Goal: Task Accomplishment & Management: Manage account settings

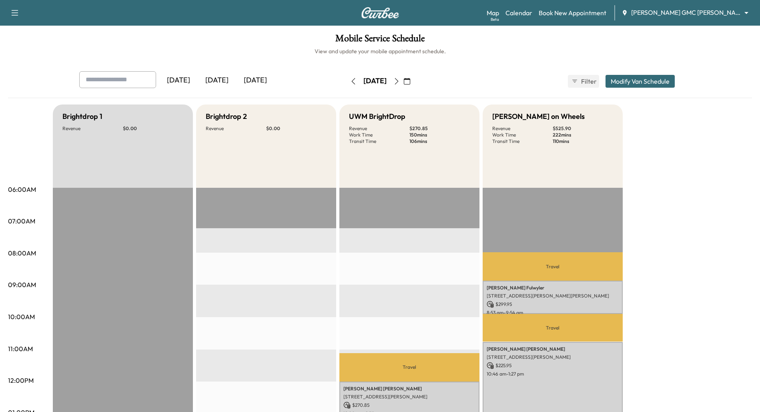
scroll to position [58, 0]
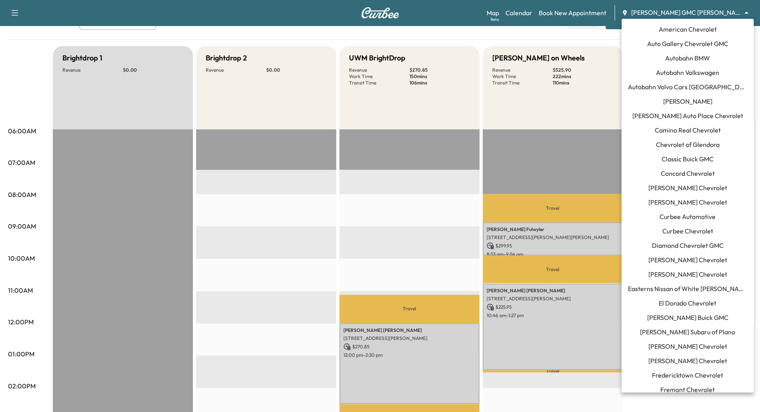
click at [743, 12] on body "Support Log Out Map Beta Calendar Book New Appointment [PERSON_NAME] GMC [PERSO…" at bounding box center [380, 148] width 760 height 412
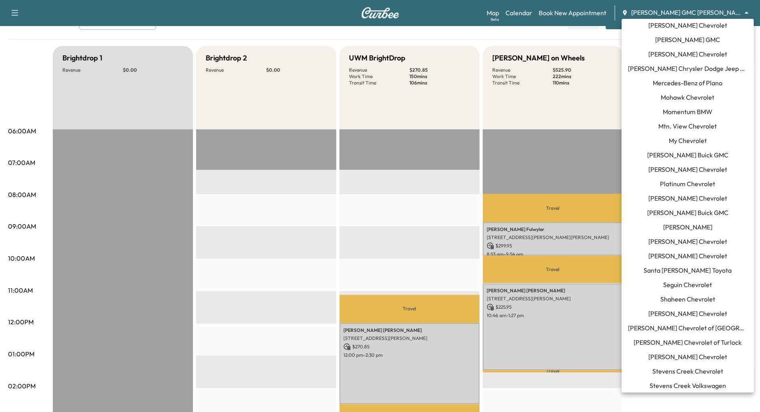
scroll to position [565, 0]
click at [680, 111] on span "Momentum BMW" at bounding box center [688, 112] width 50 height 10
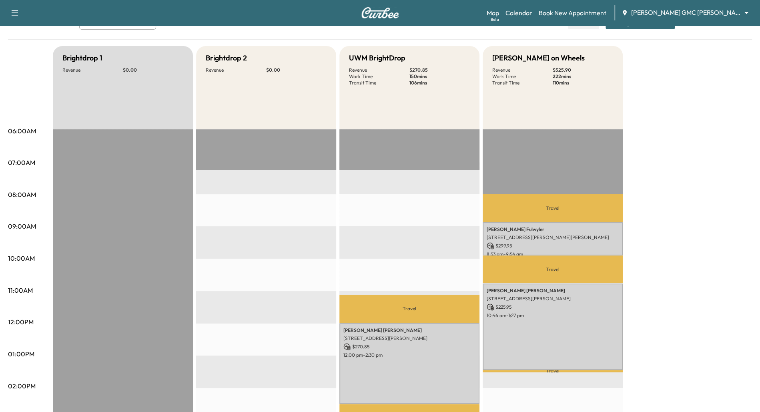
scroll to position [0, 0]
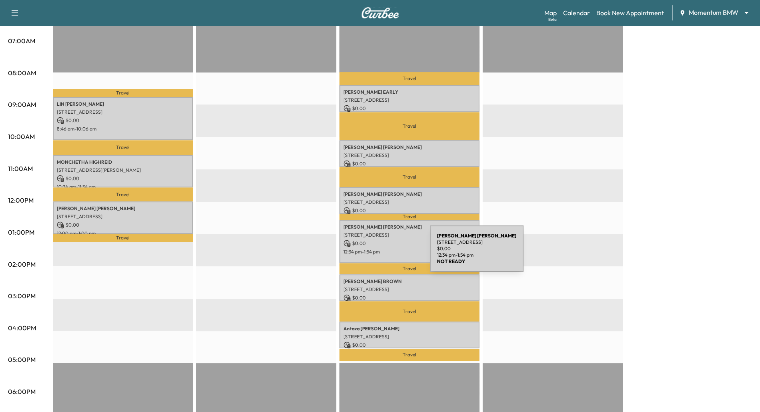
scroll to position [181, 0]
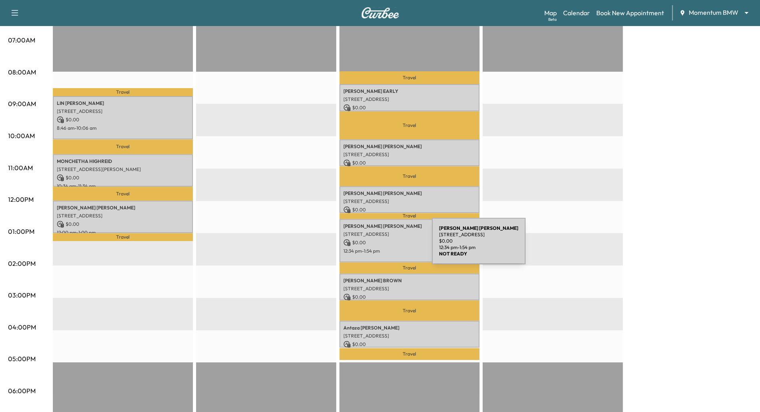
click at [372, 246] on div "[PERSON_NAME] [STREET_ADDRESS] $ 0.00 12:34 pm - 1:54 pm" at bounding box center [409, 240] width 140 height 43
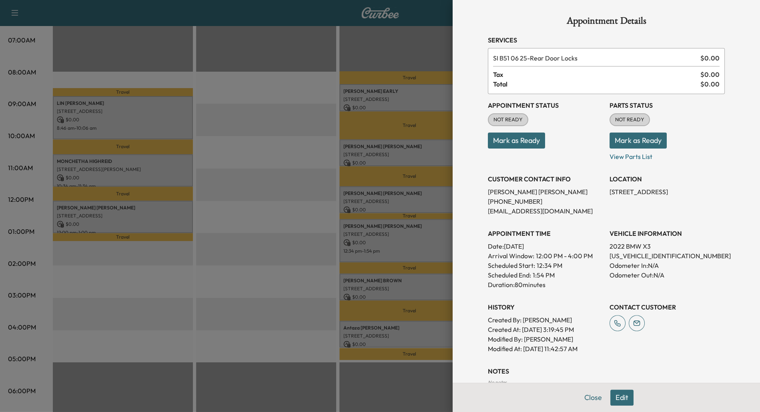
click at [622, 397] on button "Edit" at bounding box center [621, 397] width 23 height 16
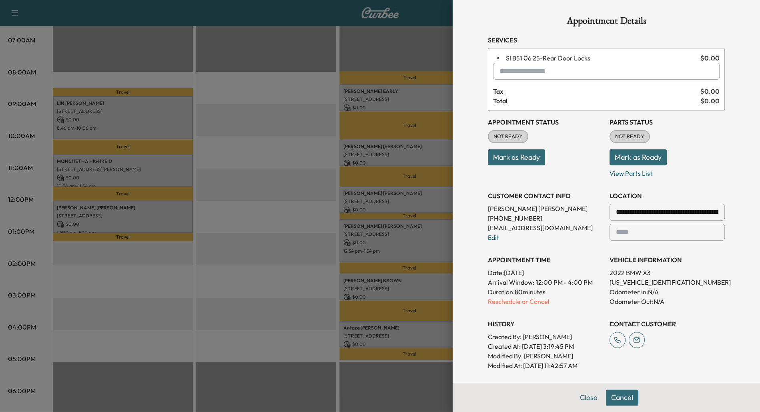
click at [525, 73] on input "text" at bounding box center [606, 71] width 226 height 17
type input "*"
click at [503, 71] on div at bounding box center [501, 71] width 10 height 10
click at [514, 70] on input "text" at bounding box center [606, 71] width 226 height 17
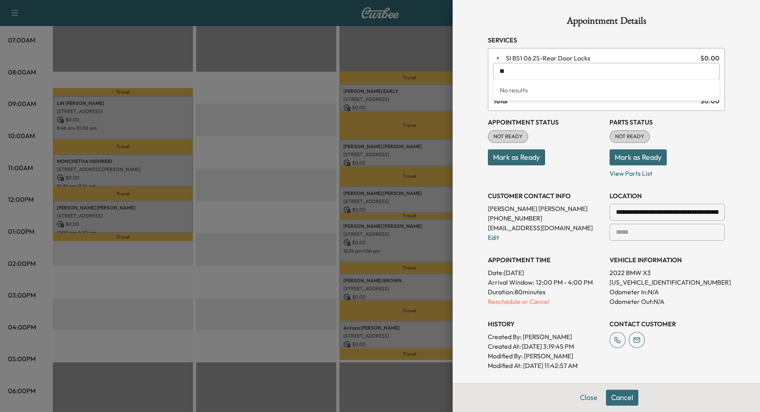
type input "*"
click at [274, 86] on div at bounding box center [380, 206] width 760 height 412
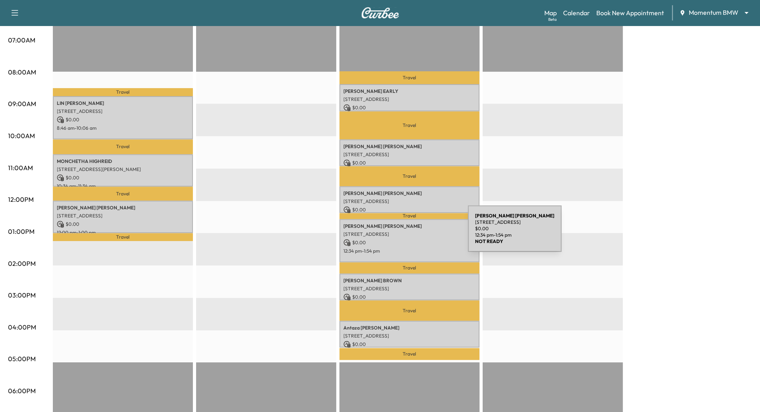
click at [397, 240] on p "$ 0.00" at bounding box center [409, 242] width 132 height 7
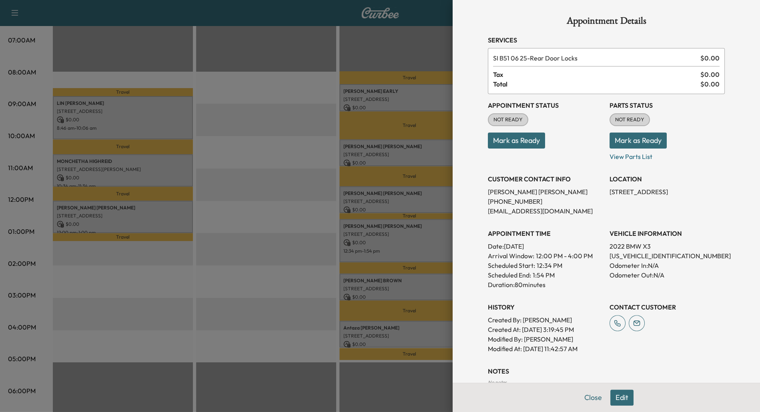
click at [519, 58] on span "SI B51 06 25 - Rear Door Locks" at bounding box center [595, 58] width 204 height 10
click at [615, 396] on button "Edit" at bounding box center [621, 397] width 23 height 16
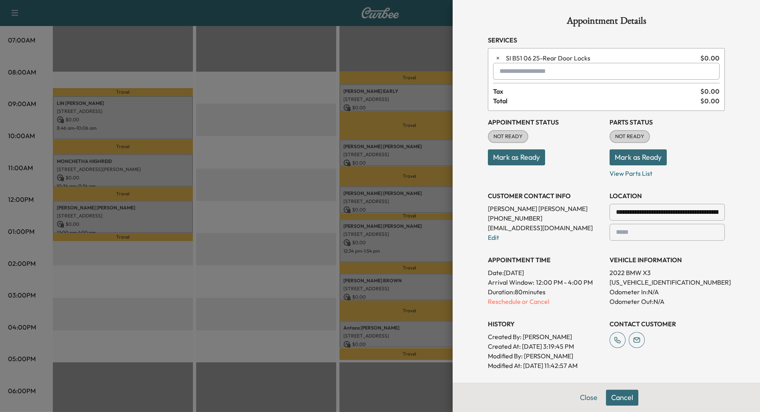
click at [504, 74] on div at bounding box center [501, 71] width 10 height 10
click at [524, 91] on p "RSSR - Manufacturer Safety Recall" at bounding box center [586, 91] width 180 height 11
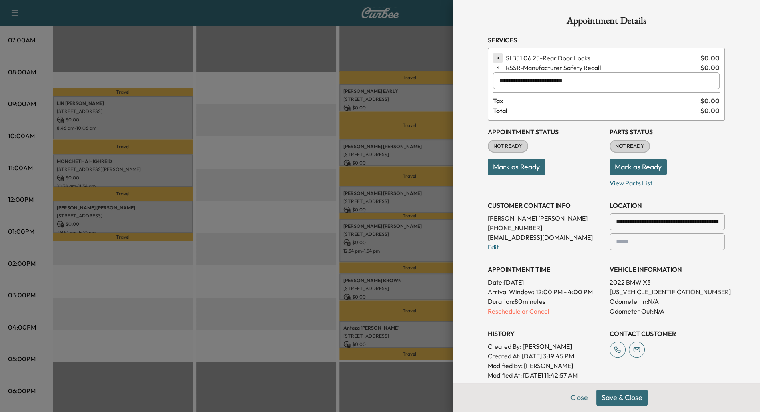
type input "**********"
click at [497, 60] on button "button" at bounding box center [498, 58] width 10 height 10
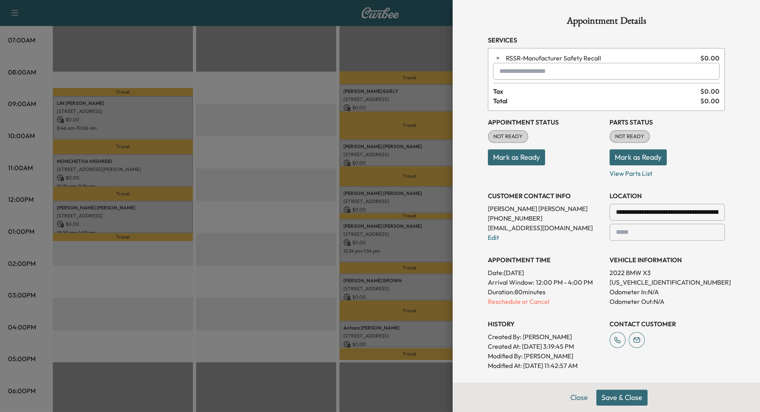
click at [508, 71] on input "text" at bounding box center [606, 71] width 226 height 17
click at [523, 88] on p "LOANER - Tech in Loaner" at bounding box center [583, 91] width 175 height 11
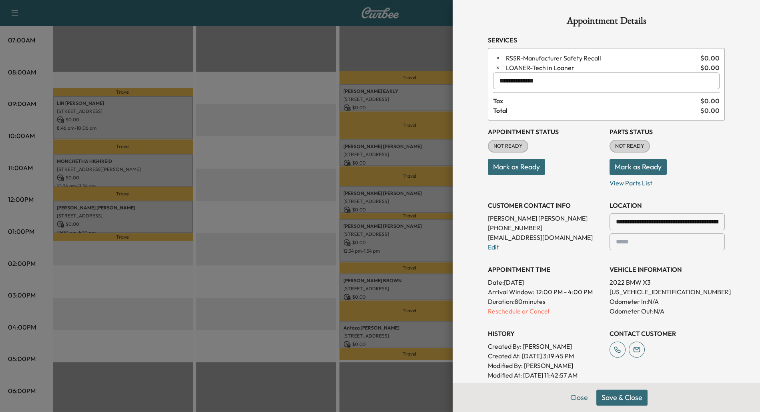
scroll to position [143, 0]
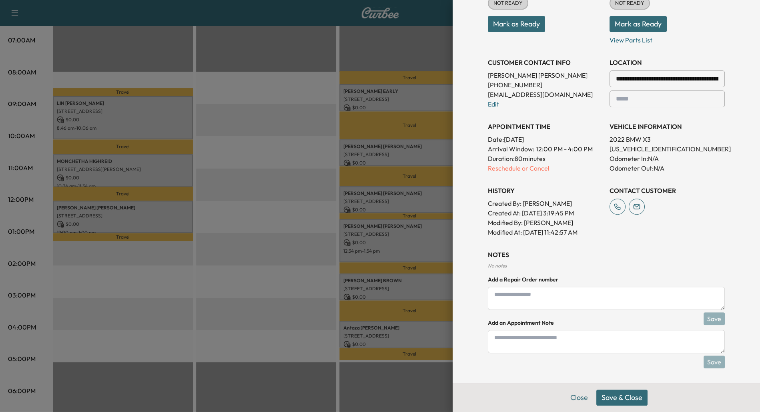
type input "**********"
click at [539, 341] on textarea at bounding box center [606, 341] width 237 height 23
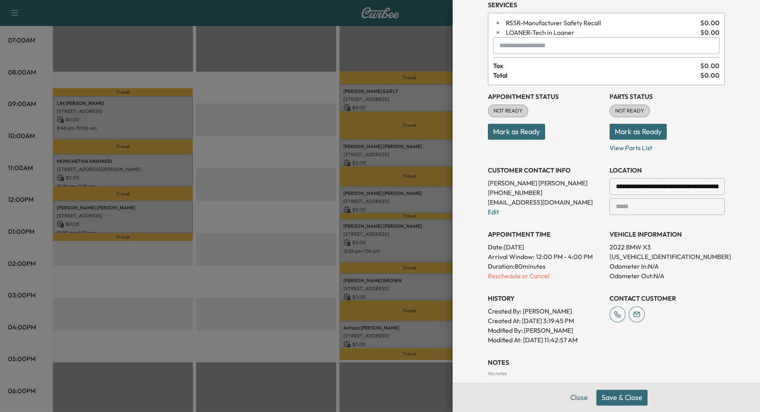
scroll to position [0, 0]
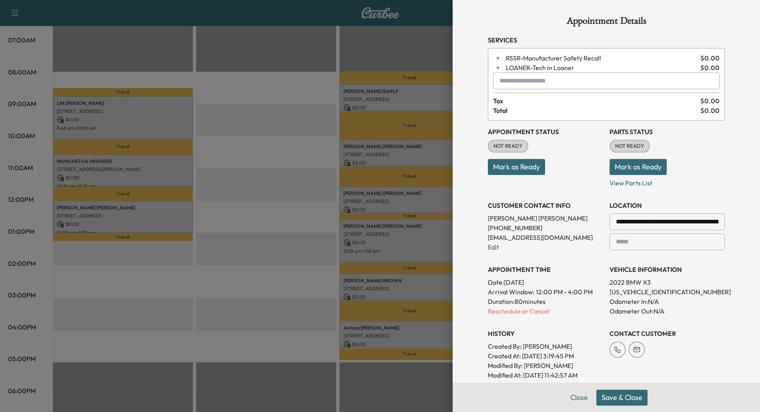
click at [539, 80] on input "text" at bounding box center [606, 80] width 226 height 17
type input "*"
click at [543, 77] on input "****" at bounding box center [606, 80] width 226 height 17
type input "*"
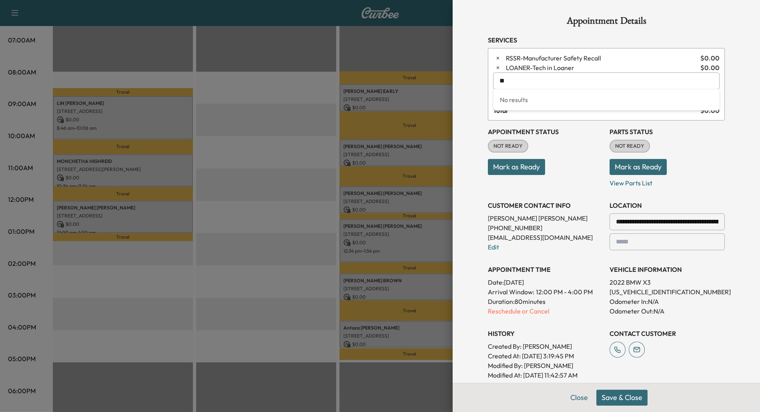
type input "*"
click at [511, 83] on input "text" at bounding box center [606, 80] width 226 height 17
type input "*********"
click at [615, 400] on button "Save & Close" at bounding box center [621, 397] width 51 height 16
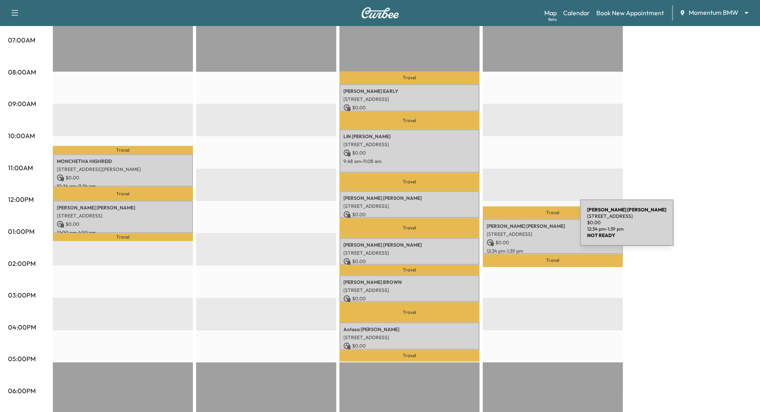
click at [520, 227] on p "[PERSON_NAME]" at bounding box center [553, 226] width 132 height 6
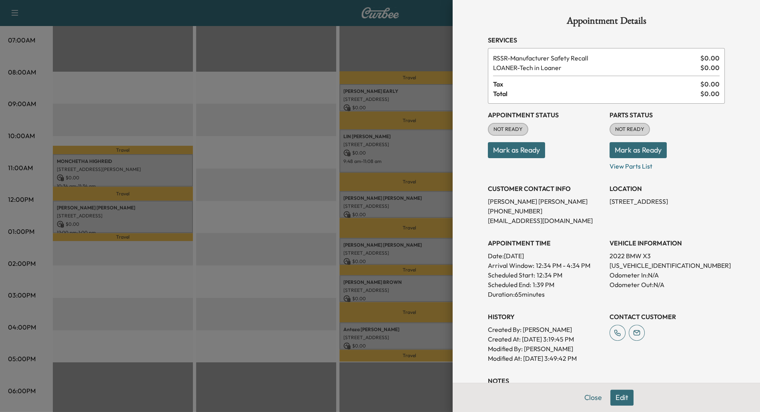
click at [628, 399] on button "Edit" at bounding box center [621, 397] width 23 height 16
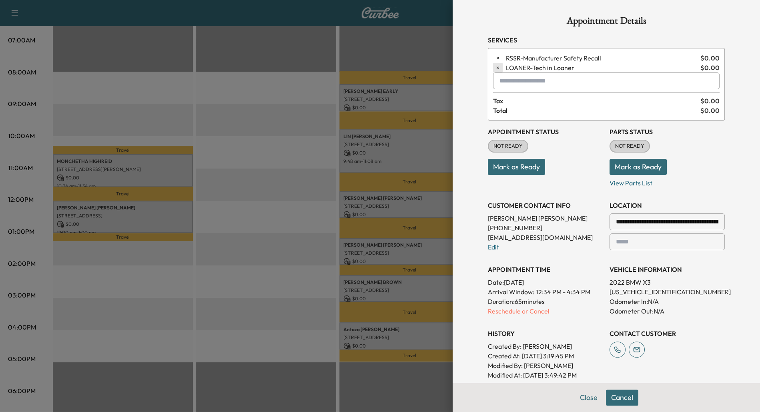
click at [498, 68] on icon "button" at bounding box center [498, 68] width 6 height 6
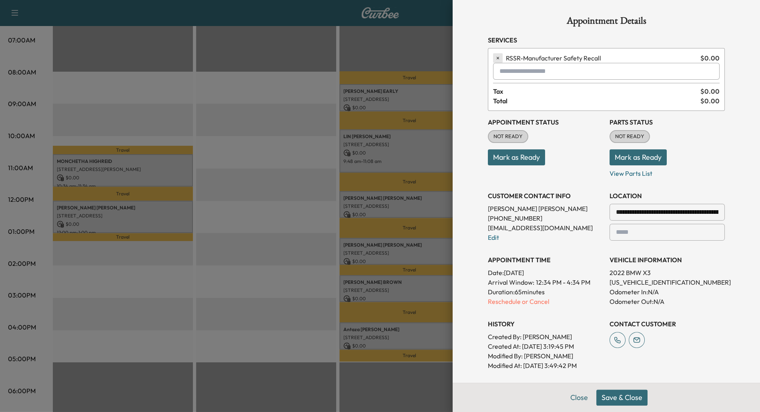
click at [496, 56] on icon "button" at bounding box center [498, 58] width 6 height 6
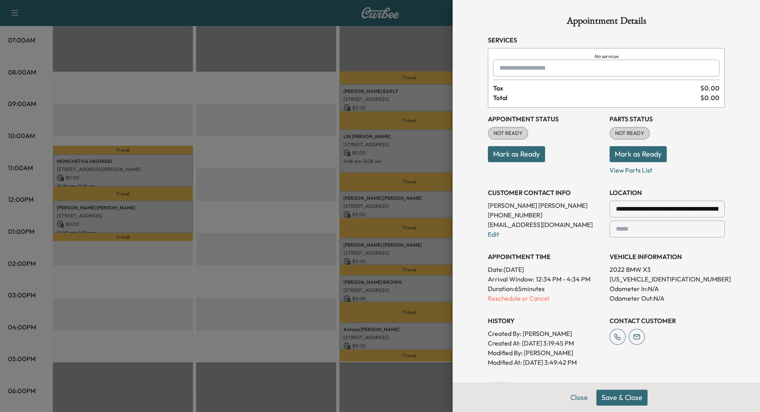
click at [501, 68] on div at bounding box center [501, 68] width 10 height 10
type input "*"
click at [506, 85] on p "SI B51 06 25 - Rear Door Locks" at bounding box center [576, 88] width 161 height 11
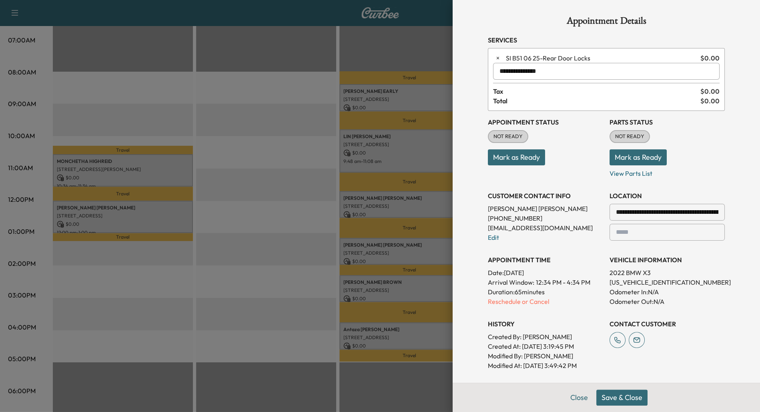
type input "**********"
click at [624, 401] on button "Save & Close" at bounding box center [621, 397] width 51 height 16
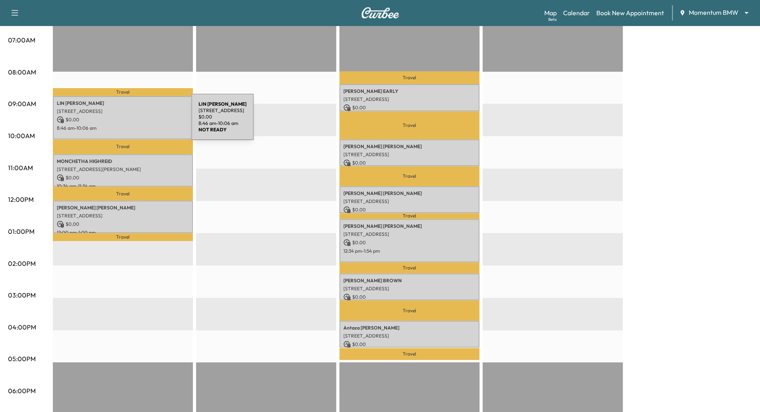
click at [131, 122] on p "$ 0.00" at bounding box center [123, 119] width 132 height 7
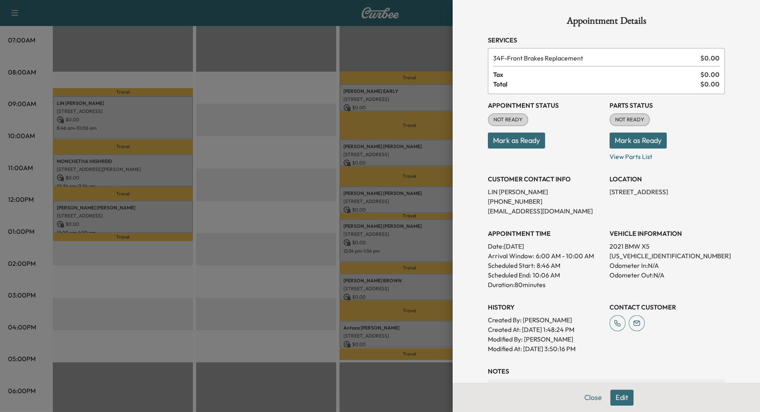
click at [126, 162] on div at bounding box center [380, 206] width 760 height 412
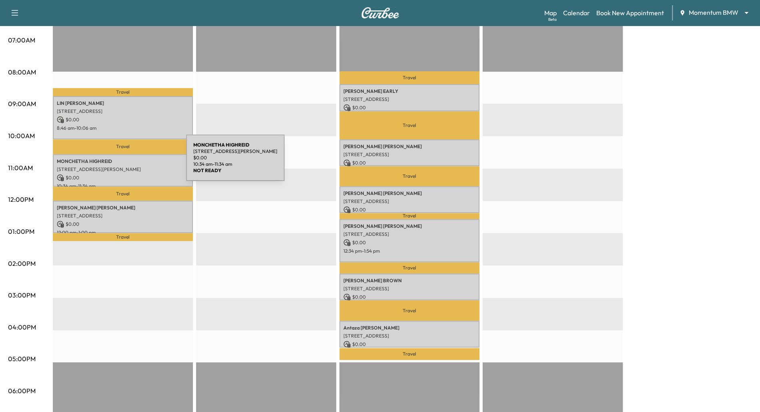
click at [126, 162] on p "MONCHETHA HIGHREID" at bounding box center [123, 161] width 132 height 6
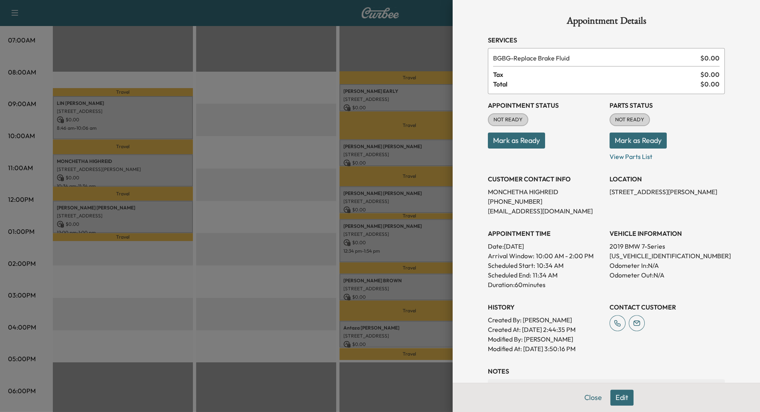
click at [130, 120] on div at bounding box center [380, 206] width 760 height 412
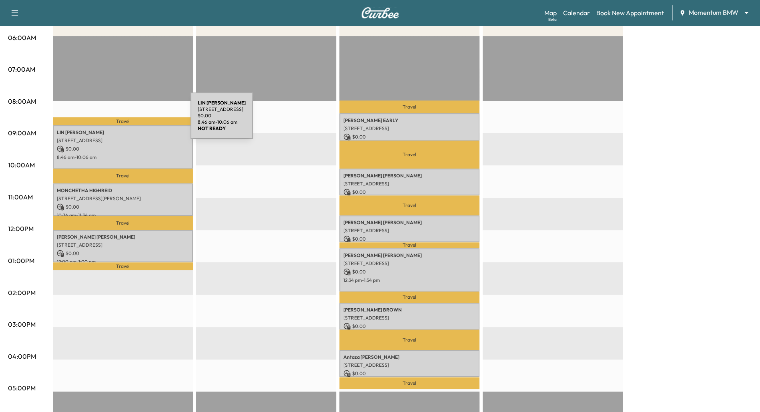
scroll to position [151, 0]
click at [120, 144] on div "[PERSON_NAME] [PERSON_NAME] [STREET_ADDRESS] $ 0.00 8:46 am - 10:06 am" at bounding box center [123, 147] width 140 height 43
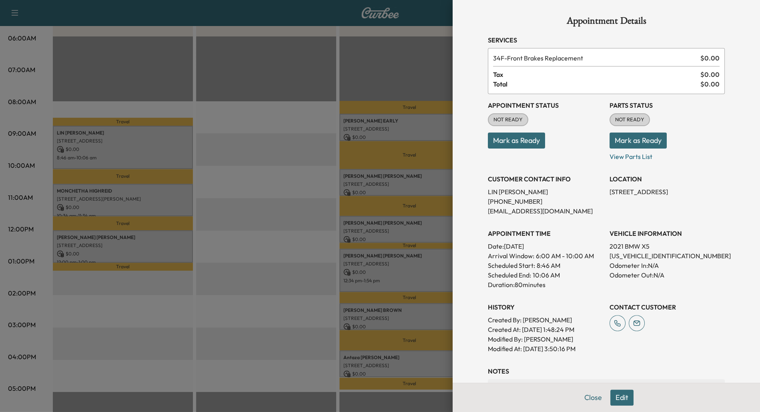
click at [626, 395] on button "Edit" at bounding box center [621, 397] width 23 height 16
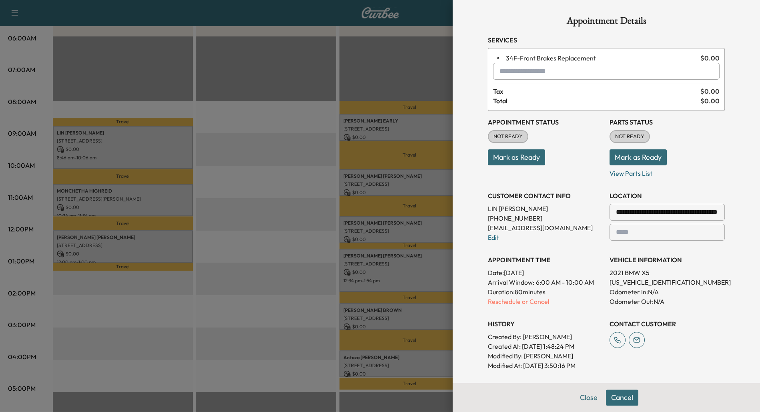
click at [539, 70] on input "text" at bounding box center [606, 71] width 226 height 17
type input "*"
click at [556, 90] on p "X3 - BMW X3-1" at bounding box center [583, 91] width 175 height 11
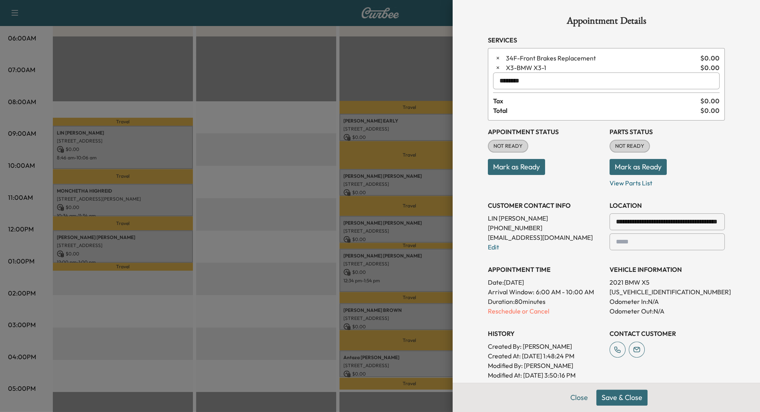
type input "********"
click at [632, 397] on button "Save & Close" at bounding box center [621, 397] width 51 height 16
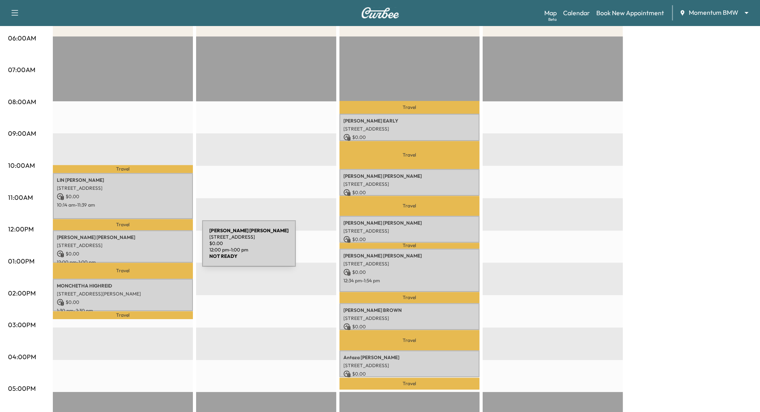
click at [142, 248] on div "[PERSON_NAME] [STREET_ADDRESS] $ 0.00 12:00 pm - 1:00 pm" at bounding box center [123, 246] width 140 height 32
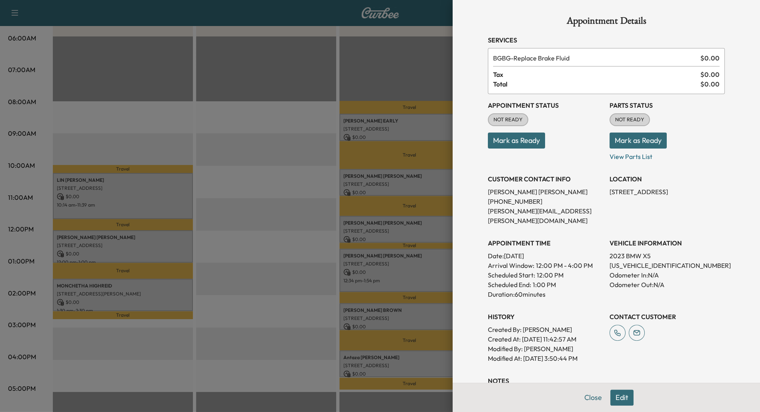
click at [618, 400] on button "Edit" at bounding box center [621, 397] width 23 height 16
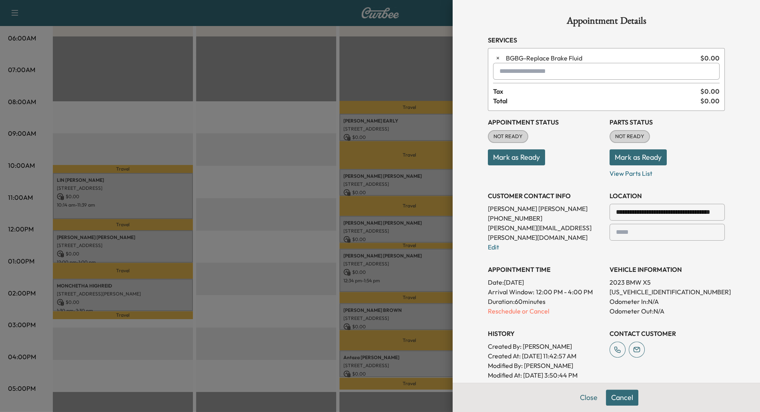
click at [142, 295] on div at bounding box center [380, 206] width 760 height 412
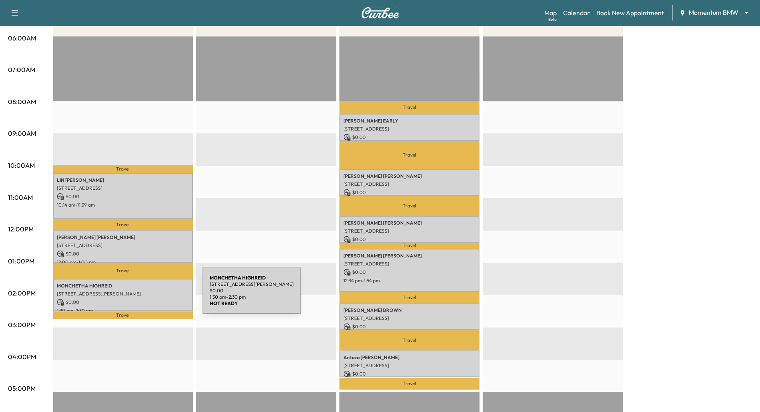
click at [142, 295] on p "[STREET_ADDRESS][PERSON_NAME]" at bounding box center [123, 293] width 132 height 6
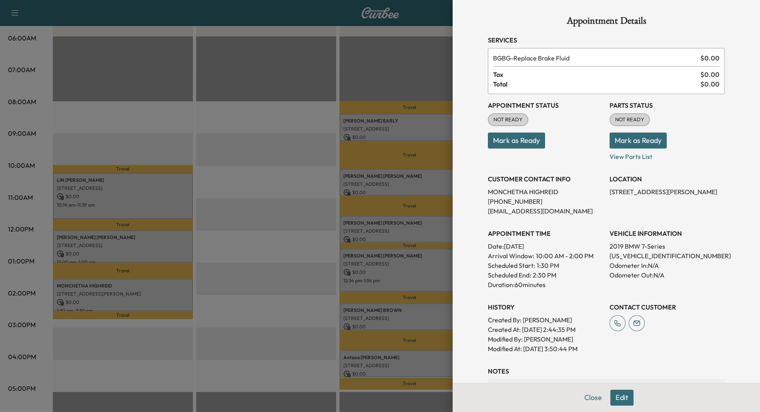
click at [154, 239] on div at bounding box center [380, 206] width 760 height 412
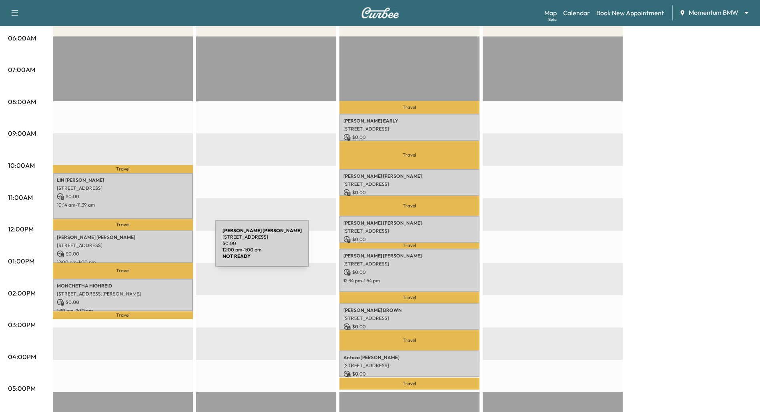
click at [155, 248] on div "[PERSON_NAME] [STREET_ADDRESS] $ 0.00 12:00 pm - 1:00 pm" at bounding box center [123, 246] width 140 height 32
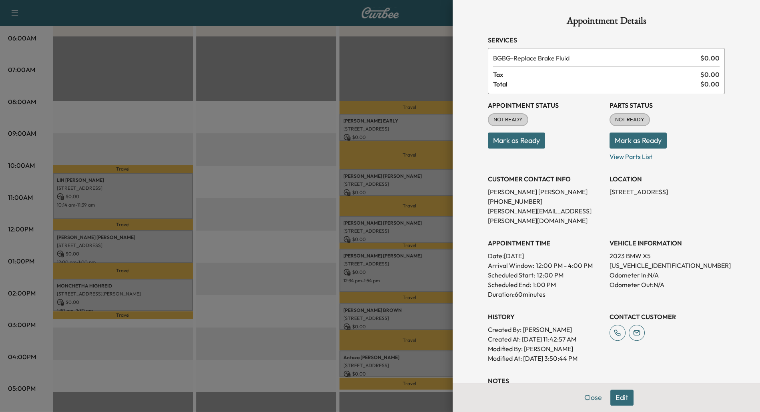
click at [277, 254] on div at bounding box center [380, 206] width 760 height 412
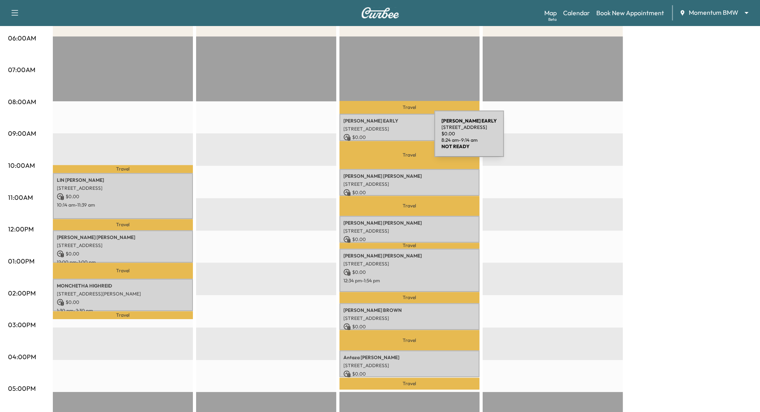
click at [374, 138] on p "$ 0.00" at bounding box center [409, 137] width 132 height 7
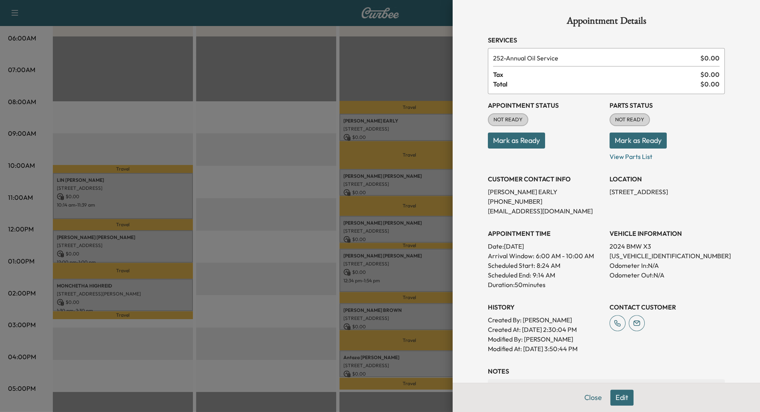
click at [273, 251] on div at bounding box center [380, 206] width 760 height 412
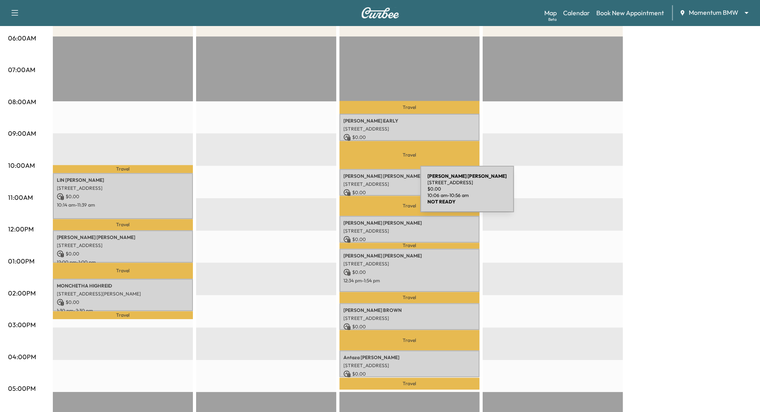
click at [360, 194] on p "$ 0.00" at bounding box center [409, 192] width 132 height 7
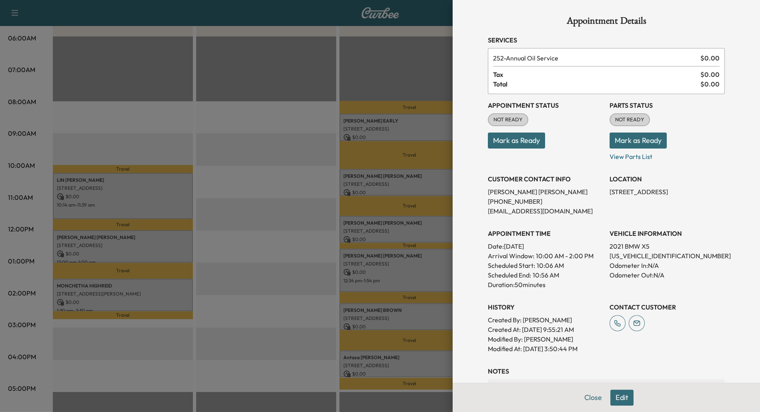
click at [272, 240] on div at bounding box center [380, 206] width 760 height 412
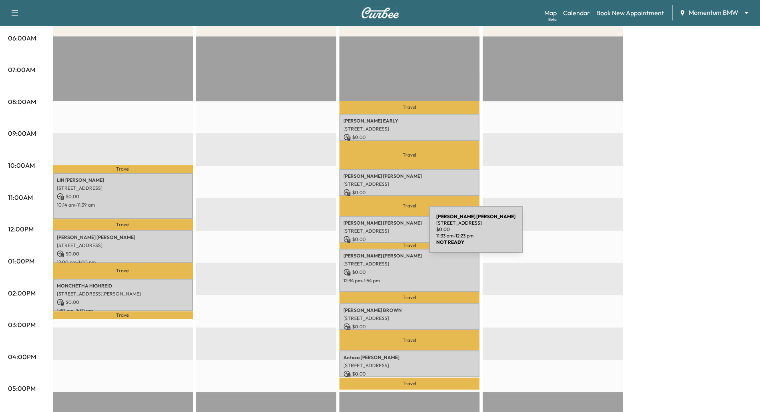
click at [369, 234] on div "[PERSON_NAME] [STREET_ADDRESS] $ 0.00 11:33 am - 12:23 pm" at bounding box center [409, 229] width 140 height 27
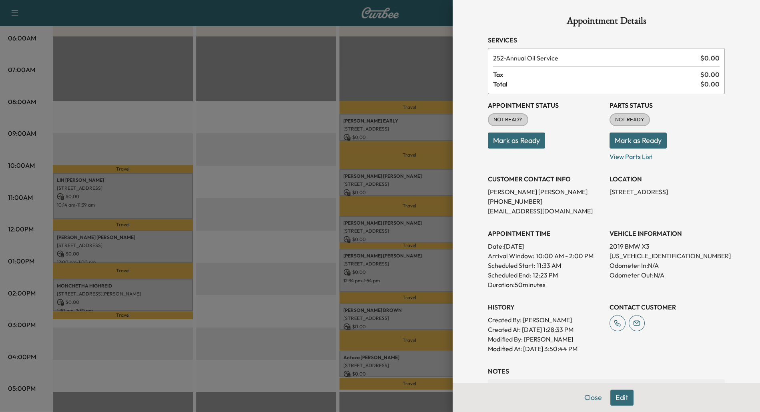
click at [259, 263] on div at bounding box center [380, 206] width 760 height 412
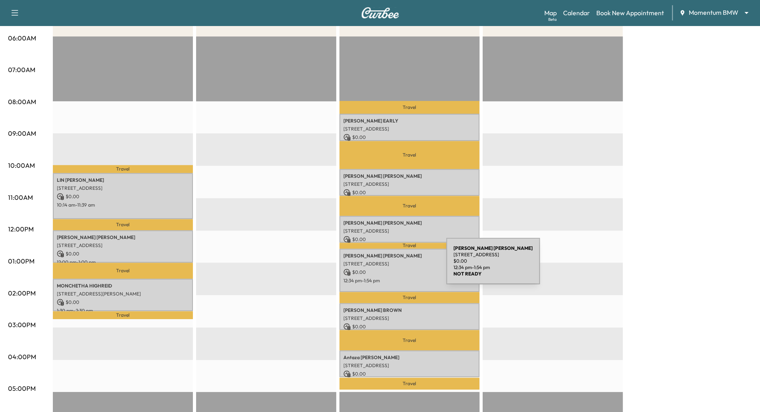
click at [390, 263] on p "[STREET_ADDRESS]" at bounding box center [409, 263] width 132 height 6
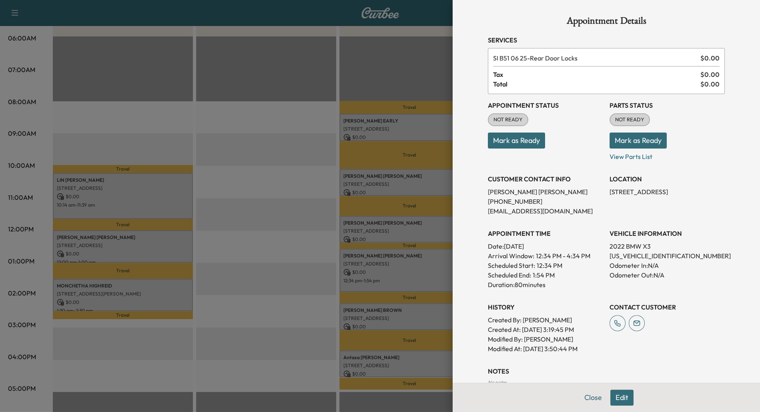
click at [233, 283] on div at bounding box center [380, 206] width 760 height 412
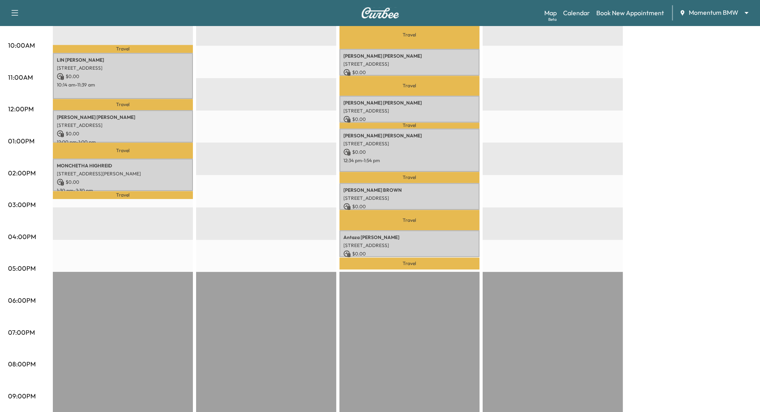
scroll to position [300, 0]
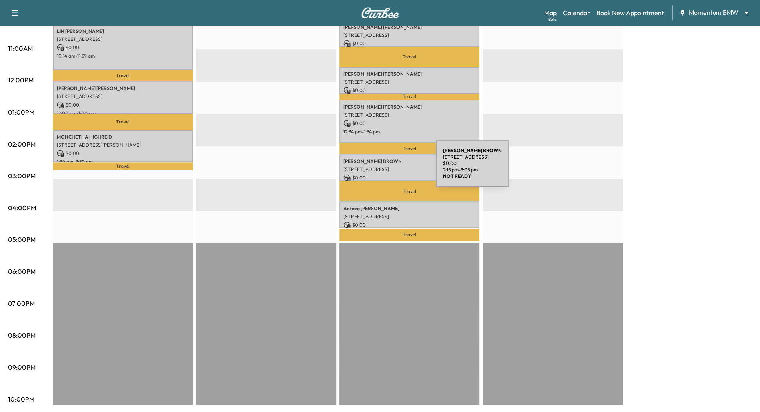
click at [376, 168] on p "[STREET_ADDRESS]" at bounding box center [409, 169] width 132 height 6
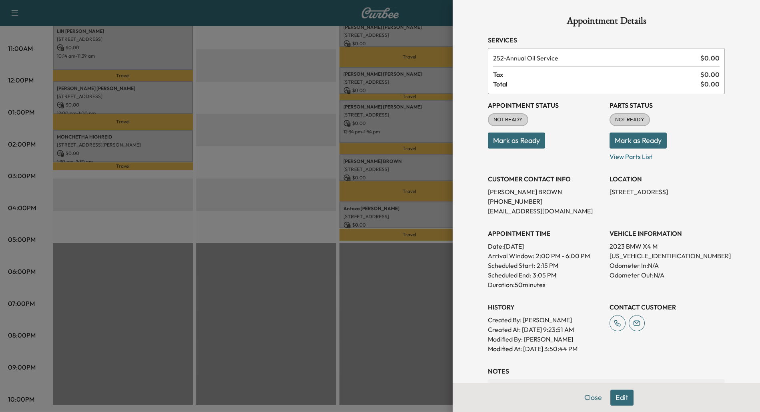
click at [259, 200] on div at bounding box center [380, 206] width 760 height 412
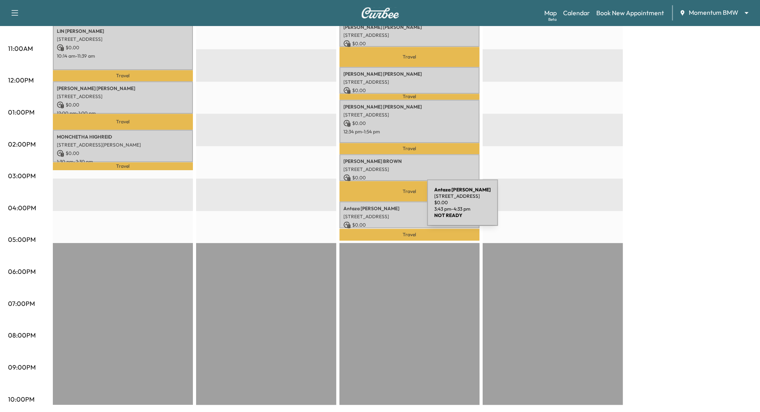
click at [367, 207] on p "[PERSON_NAME]" at bounding box center [409, 208] width 132 height 6
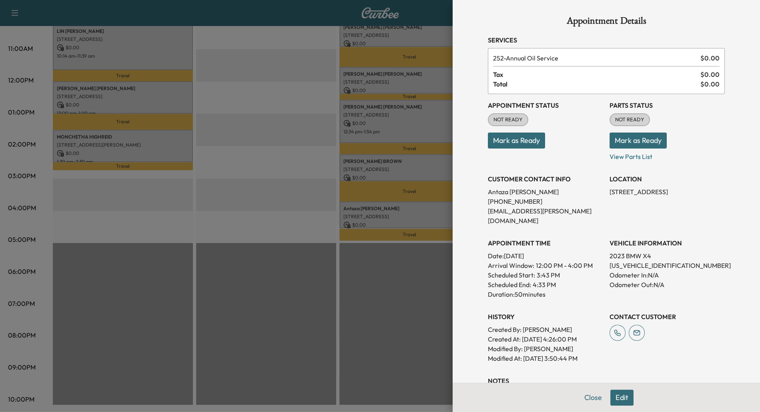
click at [256, 148] on div at bounding box center [380, 206] width 760 height 412
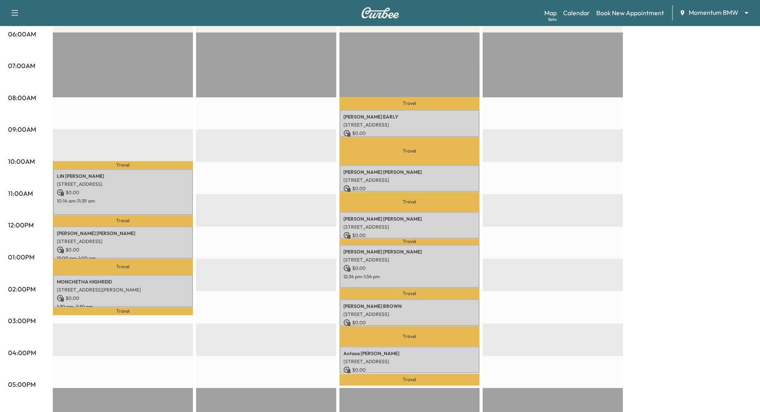
scroll to position [154, 0]
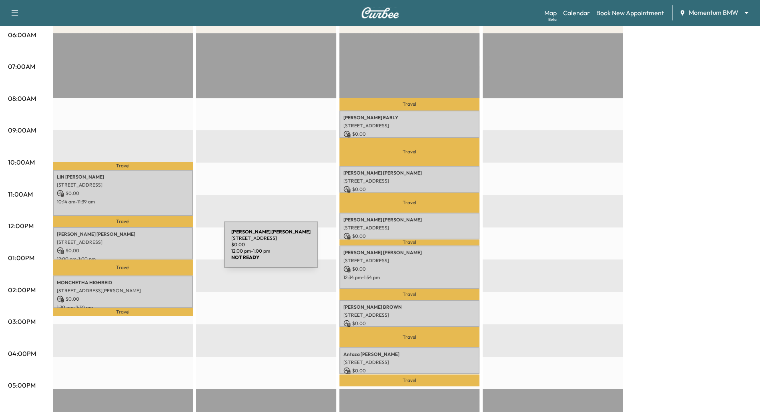
click at [164, 249] on p "$ 0.00" at bounding box center [123, 250] width 132 height 7
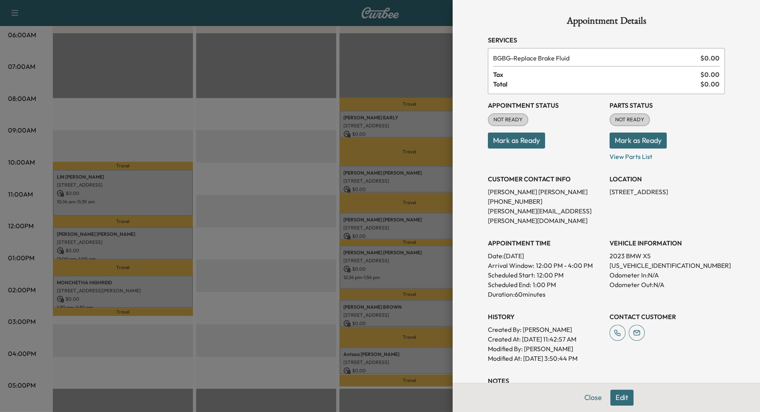
click at [620, 399] on button "Edit" at bounding box center [621, 397] width 23 height 16
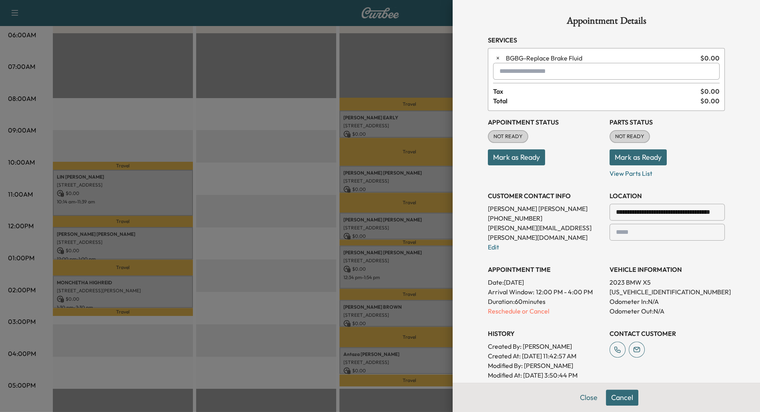
click at [505, 73] on input "text" at bounding box center [606, 71] width 226 height 17
type input "*"
click at [533, 91] on p "X3 - BMW X3-1" at bounding box center [583, 91] width 175 height 11
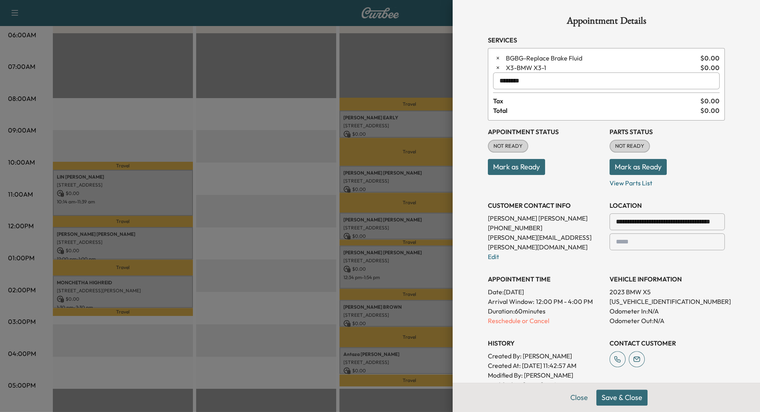
type input "********"
click at [613, 397] on button "Save & Close" at bounding box center [621, 397] width 51 height 16
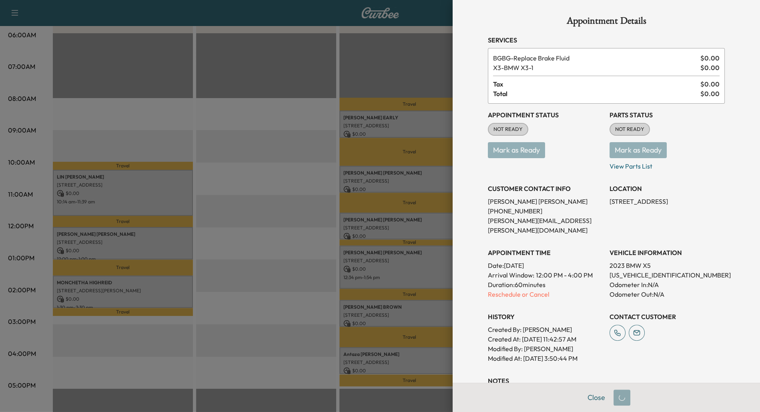
click at [136, 294] on div at bounding box center [380, 206] width 760 height 412
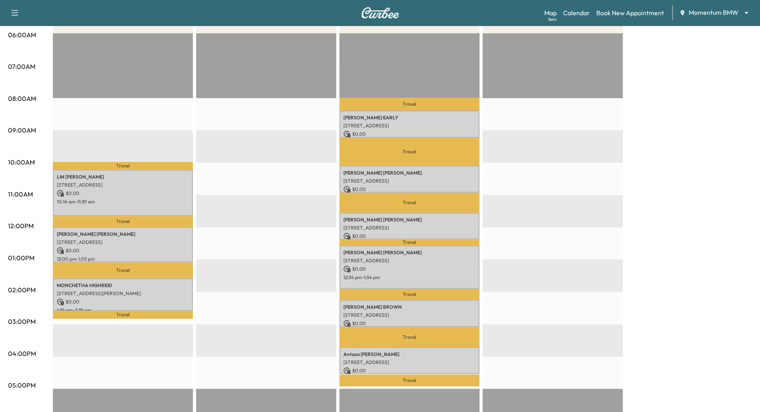
click at [109, 295] on p "[STREET_ADDRESS][PERSON_NAME]" at bounding box center [123, 293] width 132 height 6
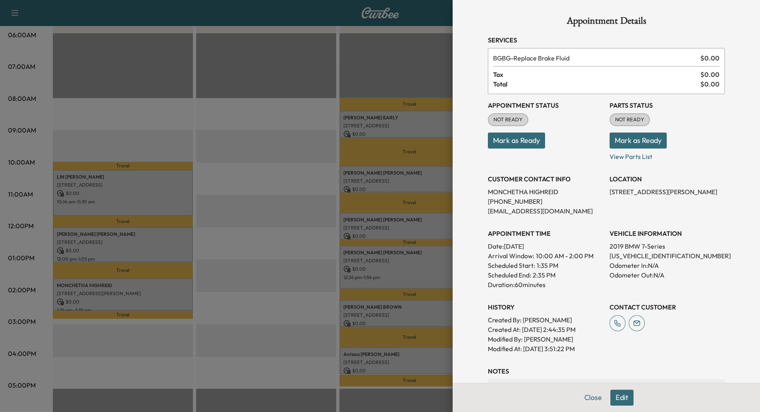
click at [622, 398] on button "Edit" at bounding box center [621, 397] width 23 height 16
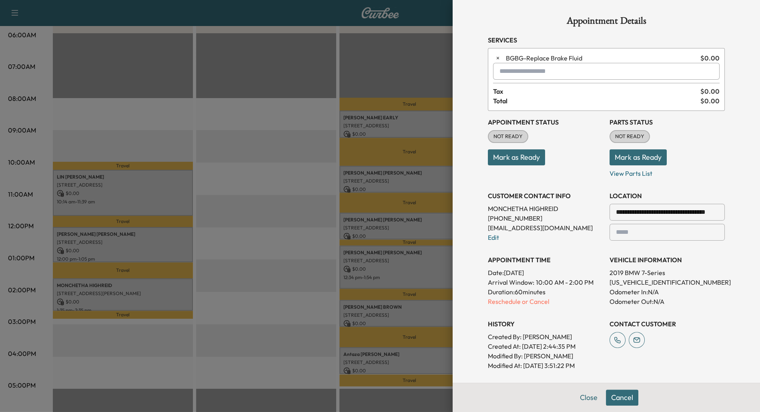
click at [525, 76] on input "text" at bounding box center [606, 71] width 226 height 17
click at [548, 85] on ul "X3 - BMW X3-1 $ 0.00 / 5 min" at bounding box center [606, 92] width 226 height 24
click at [546, 87] on p "X3 - BMW X3-1" at bounding box center [583, 91] width 175 height 11
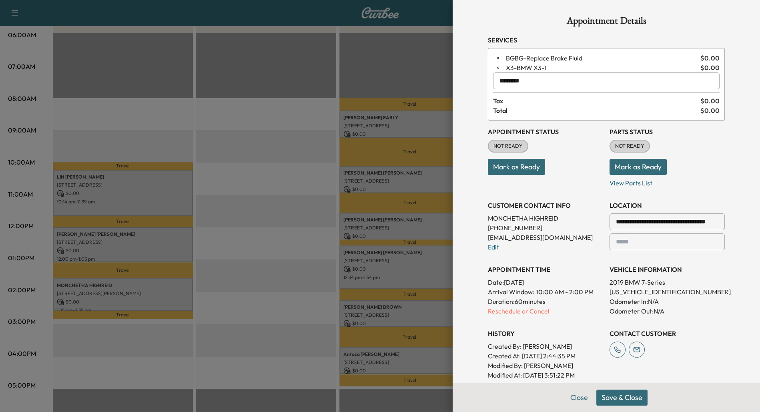
type input "********"
click at [617, 399] on button "Save & Close" at bounding box center [621, 397] width 51 height 16
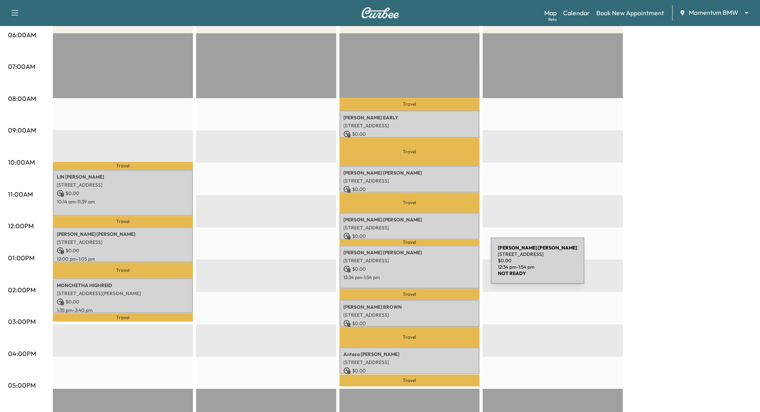
click at [428, 264] on div "[PERSON_NAME] [STREET_ADDRESS] $ 0.00 12:34 pm - 1:54 pm" at bounding box center [409, 266] width 140 height 43
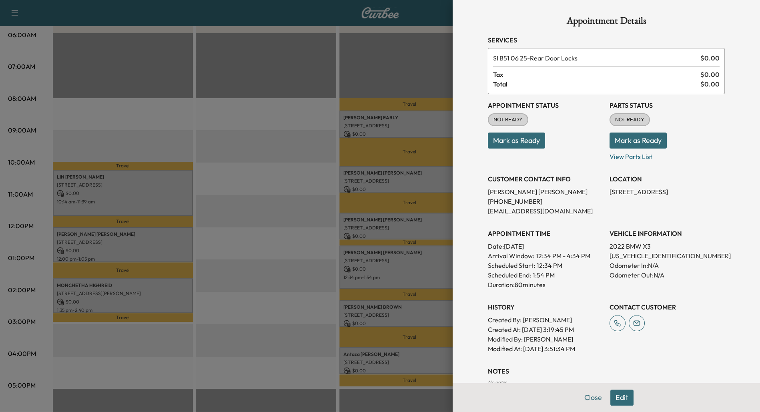
click at [621, 398] on button "Edit" at bounding box center [621, 397] width 23 height 16
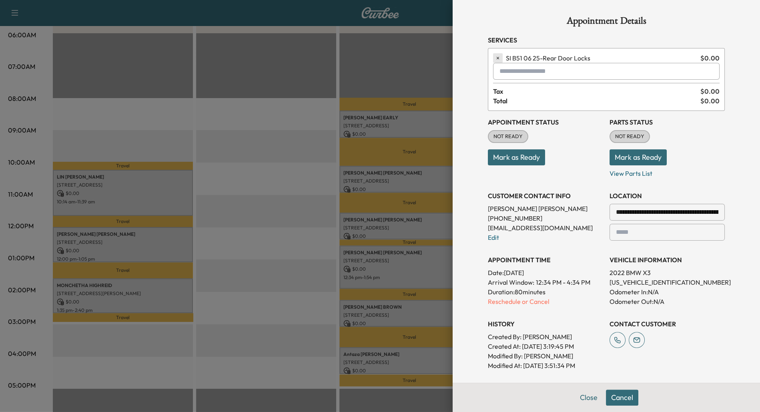
click at [499, 60] on icon "button" at bounding box center [498, 58] width 6 height 6
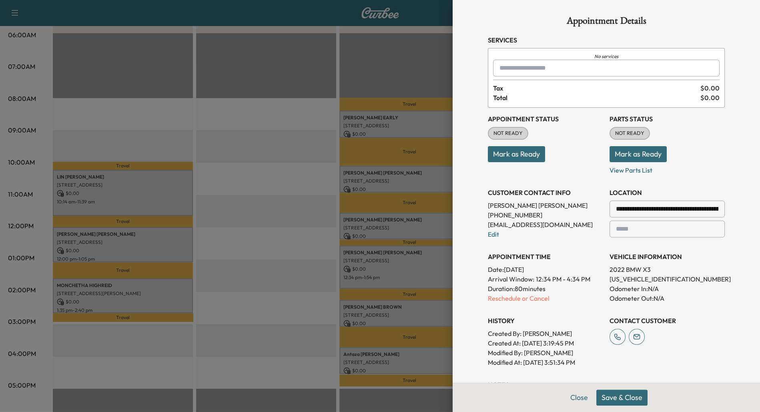
click at [503, 66] on div at bounding box center [501, 68] width 10 height 10
click at [523, 86] on p "RSSR - Manufacturer Safety Recall" at bounding box center [586, 88] width 180 height 11
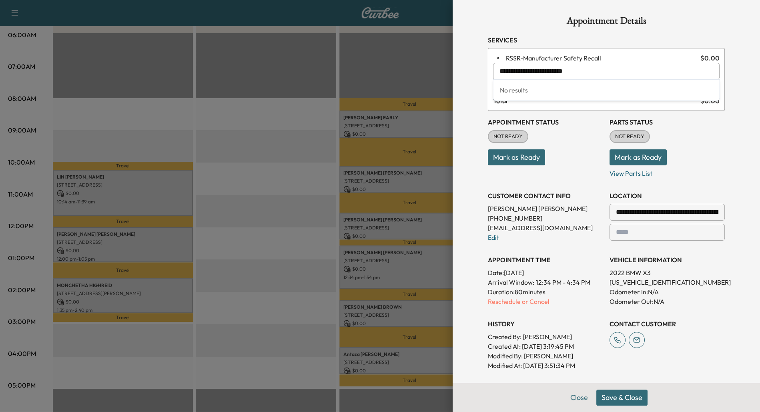
drag, startPoint x: 584, startPoint y: 70, endPoint x: 479, endPoint y: 65, distance: 105.8
click at [479, 65] on div "**********" at bounding box center [606, 258] width 256 height 517
click at [512, 93] on p "LOANER - Tech in Loaner" at bounding box center [583, 91] width 175 height 11
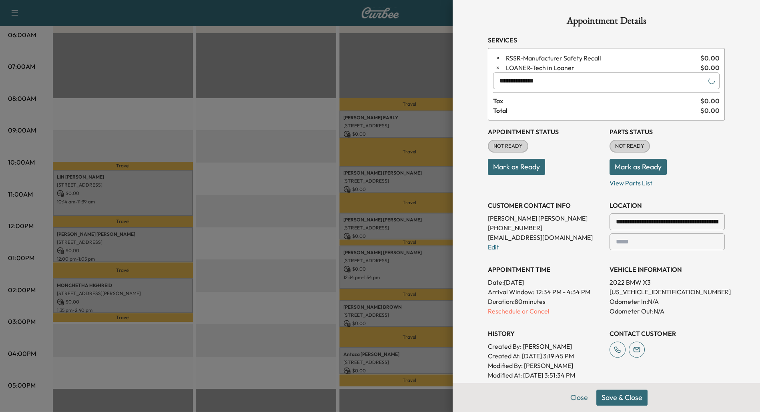
type input "**********"
click at [618, 400] on button "Save & Close" at bounding box center [621, 397] width 51 height 16
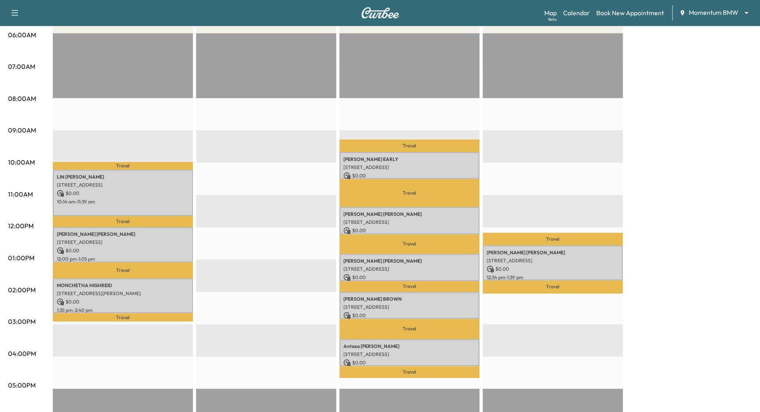
click at [551, 231] on div "Travel [PERSON_NAME] [STREET_ADDRESS] $ 0.00 12:34 pm - 1:39 pm Travel EST Start" at bounding box center [553, 291] width 140 height 517
click at [429, 161] on p "[PERSON_NAME] EARLY" at bounding box center [409, 159] width 132 height 6
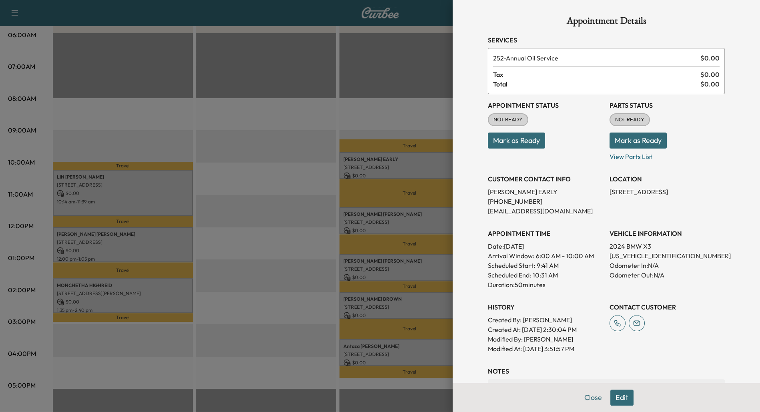
click at [410, 220] on div at bounding box center [380, 206] width 760 height 412
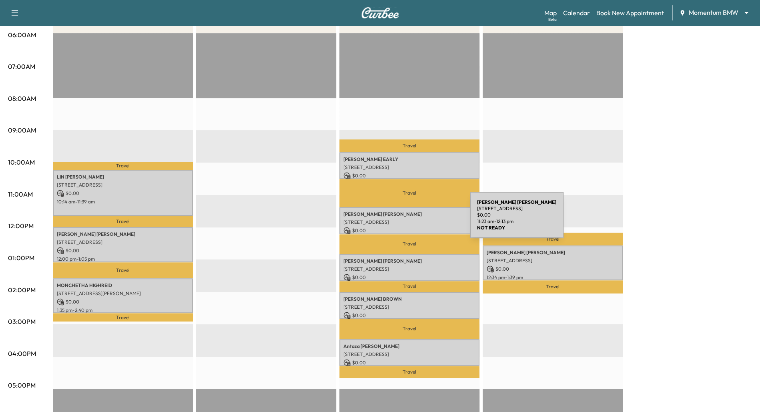
click at [410, 220] on p "[STREET_ADDRESS]" at bounding box center [409, 222] width 132 height 6
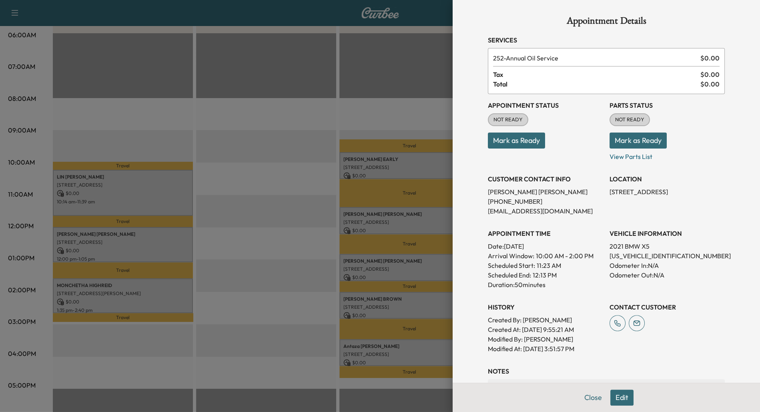
click at [399, 274] on div at bounding box center [380, 206] width 760 height 412
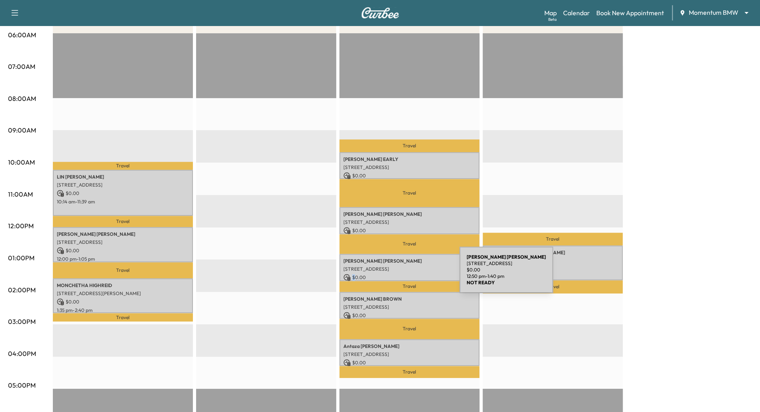
click at [399, 274] on p "$ 0.00" at bounding box center [409, 277] width 132 height 7
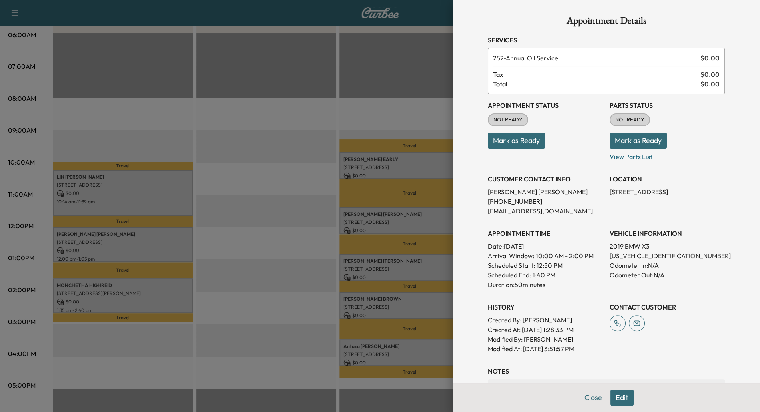
click at [397, 314] on div at bounding box center [380, 206] width 760 height 412
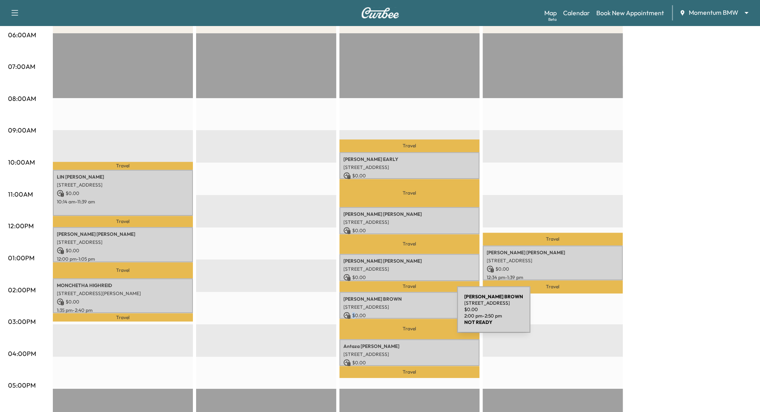
click at [397, 314] on p "$ 0.00" at bounding box center [409, 315] width 132 height 7
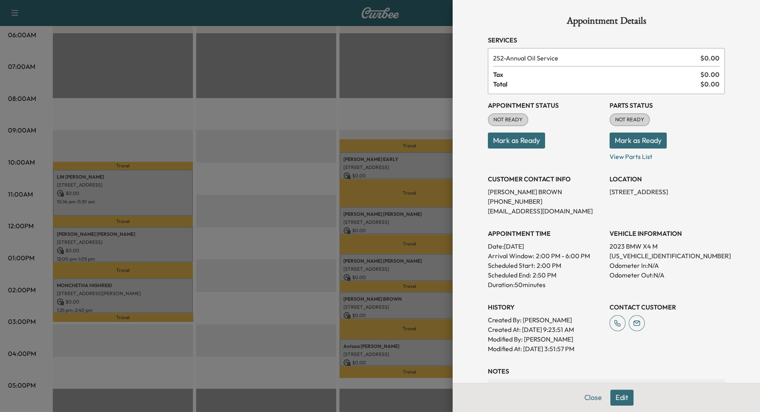
click at [390, 355] on div at bounding box center [380, 206] width 760 height 412
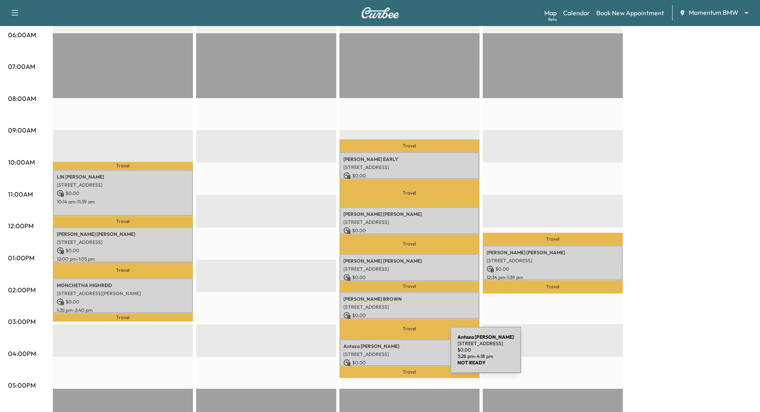
click at [390, 355] on p "[STREET_ADDRESS]" at bounding box center [409, 354] width 132 height 6
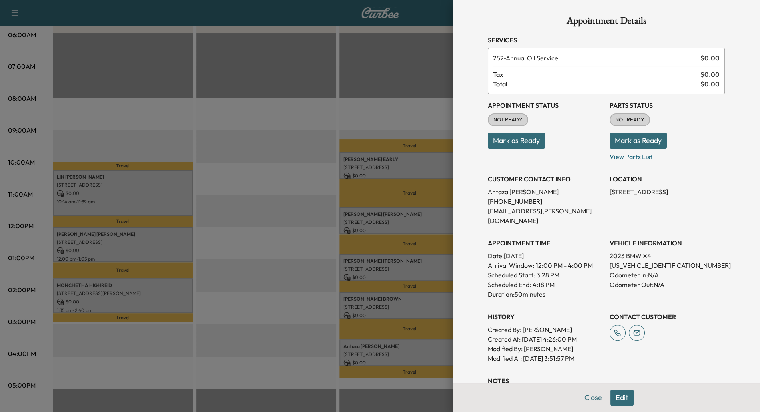
click at [238, 234] on div at bounding box center [380, 206] width 760 height 412
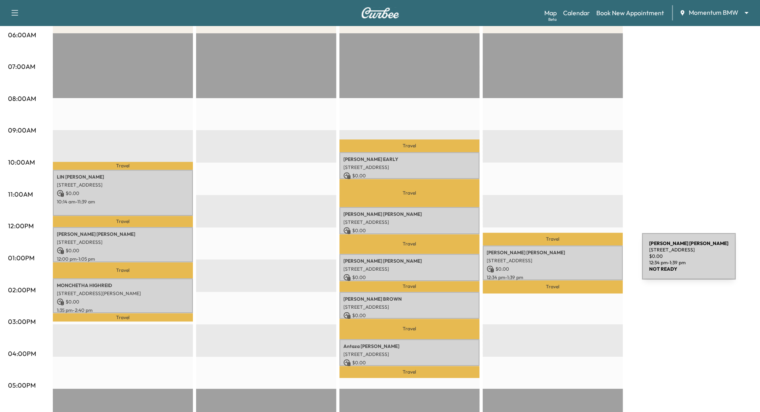
click at [582, 261] on p "[STREET_ADDRESS]" at bounding box center [553, 260] width 132 height 6
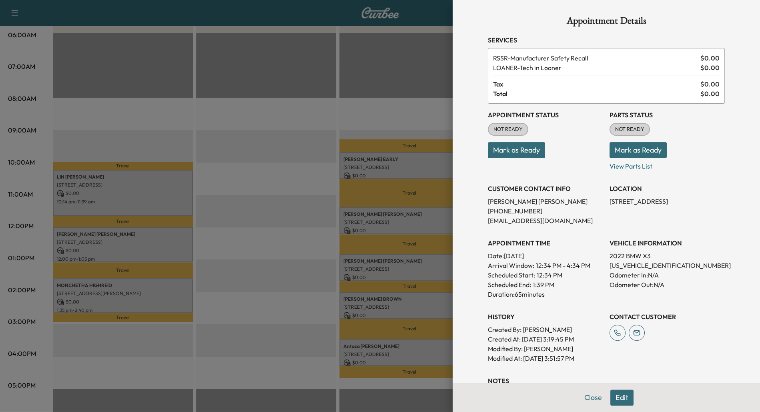
click at [268, 251] on div at bounding box center [380, 206] width 760 height 412
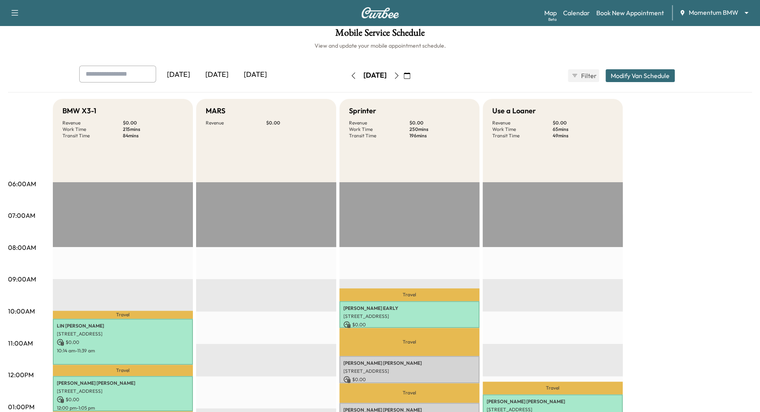
scroll to position [0, 0]
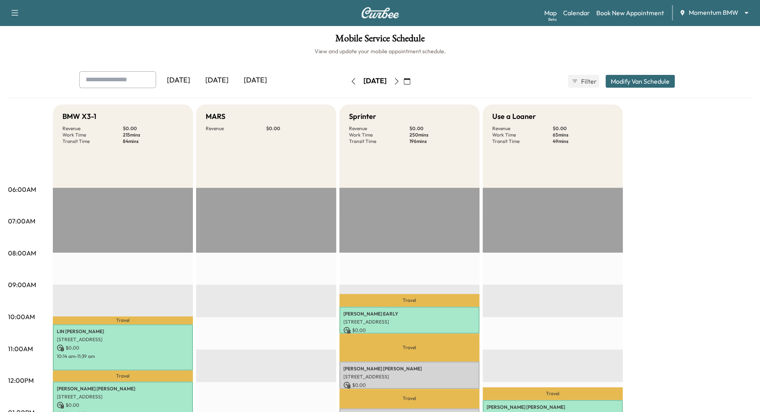
click at [745, 12] on body "Support Log Out Map Beta Calendar Book New Appointment Momentum BMW ******** ​ …" at bounding box center [380, 206] width 760 height 412
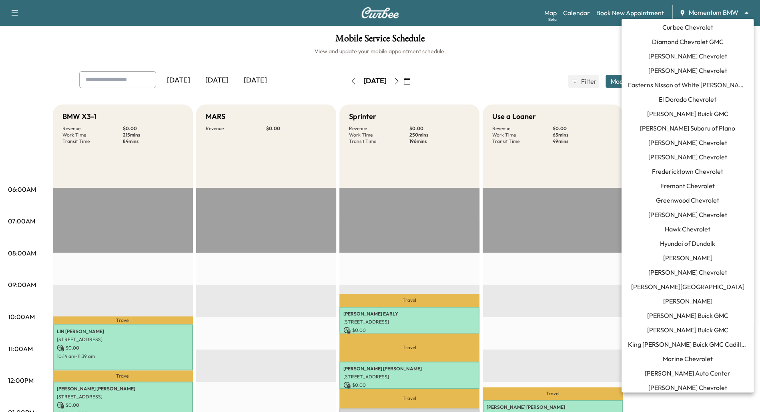
scroll to position [212, 0]
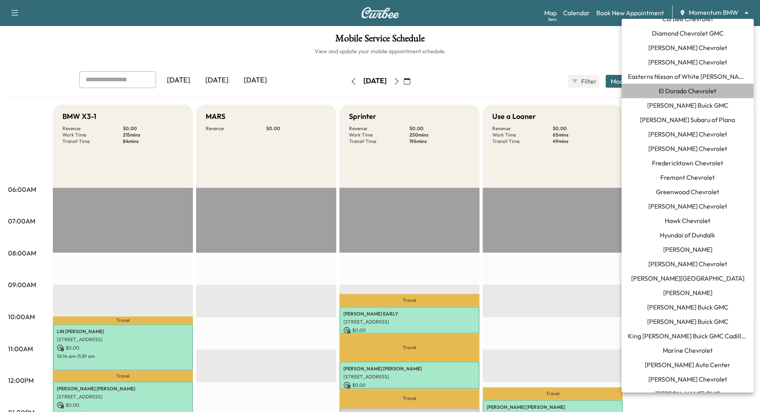
click at [683, 96] on li "El Dorado Chevrolet" at bounding box center [687, 91] width 132 height 14
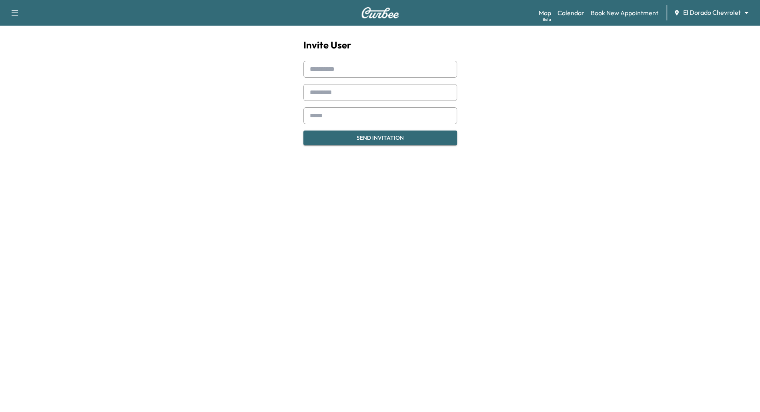
click at [364, 71] on input "text" at bounding box center [380, 69] width 154 height 17
click at [349, 71] on input "text" at bounding box center [380, 69] width 154 height 17
type input "*****"
click at [359, 90] on input "text" at bounding box center [380, 92] width 154 height 17
type input "*********"
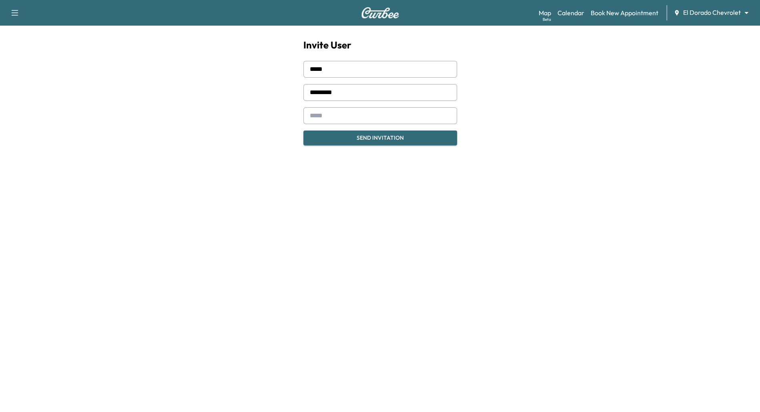
click at [337, 117] on input "email" at bounding box center [380, 115] width 154 height 17
click at [325, 114] on input "email" at bounding box center [380, 115] width 154 height 17
click at [746, 14] on body "Support Log Out Map Beta Calendar Book New Appointment El Dorado Chevrolet ****…" at bounding box center [380, 206] width 760 height 412
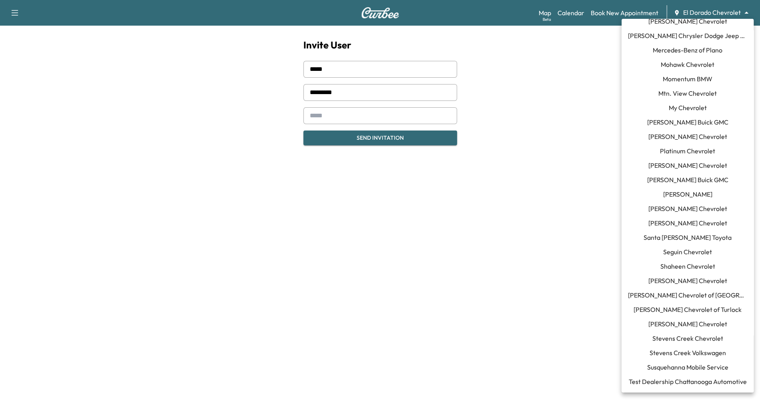
scroll to position [684, 0]
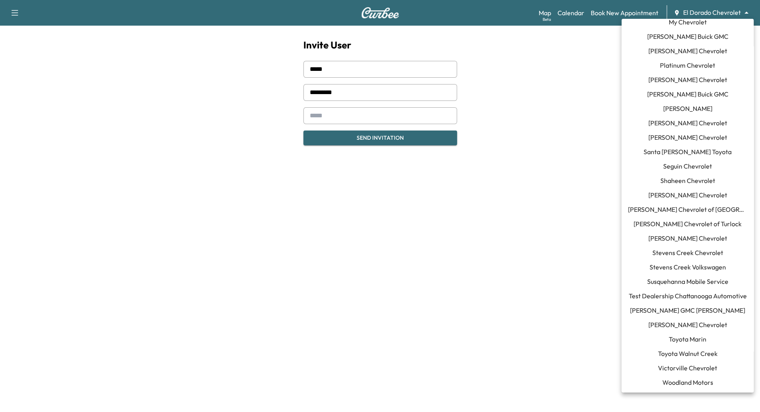
click at [550, 137] on div at bounding box center [380, 206] width 760 height 412
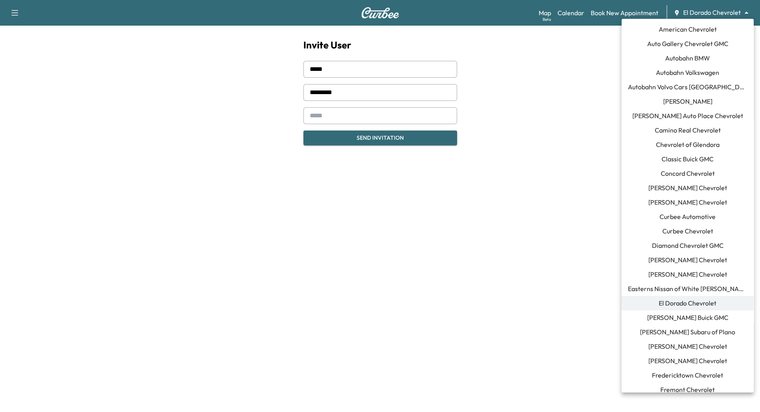
click at [738, 10] on body "Support Log Out Map Beta Calendar Book New Appointment El Dorado Chevrolet ****…" at bounding box center [380, 206] width 760 height 412
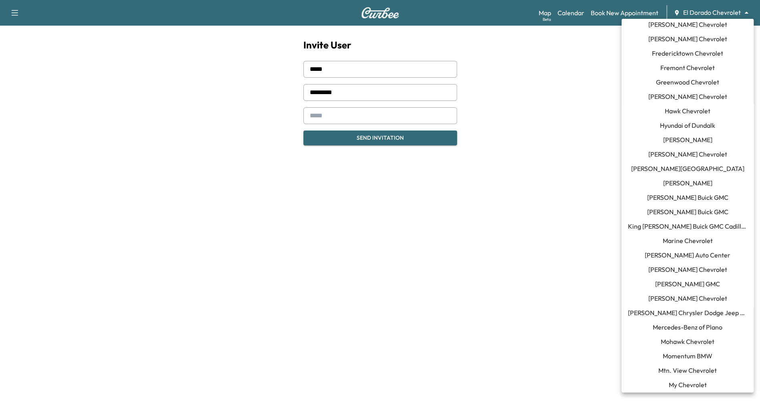
scroll to position [329, 0]
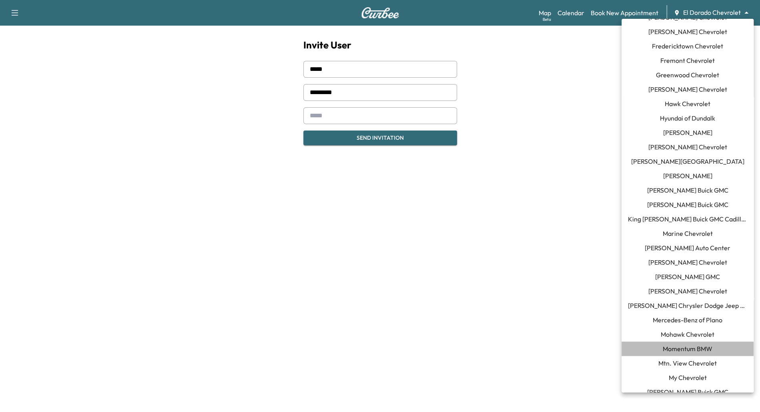
click at [685, 349] on span "Momentum BMW" at bounding box center [688, 349] width 50 height 10
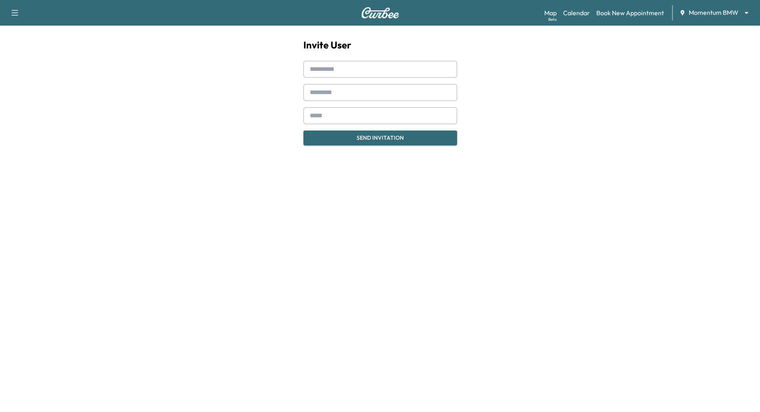
click at [705, 278] on div "Support Log Out Map Beta Calendar Book New Appointment Momentum BMW ******** ​ …" at bounding box center [380, 206] width 760 height 412
click at [582, 18] on div "Map Beta Calendar Book New Appointment Momentum BMW ******** ​" at bounding box center [648, 12] width 209 height 15
click at [581, 12] on link "Calendar" at bounding box center [576, 13] width 27 height 10
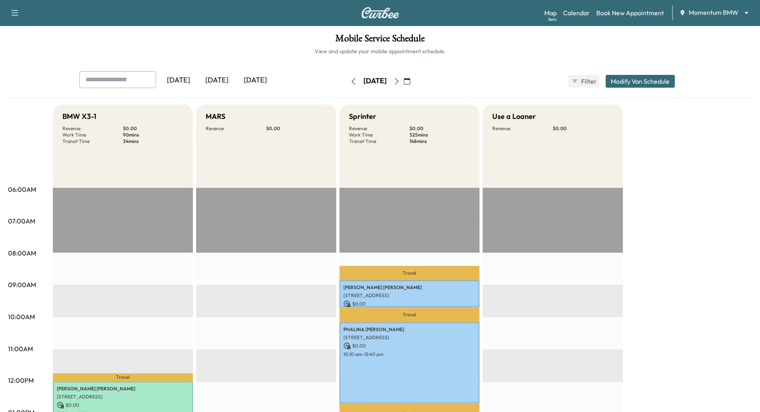
click at [398, 79] on icon "button" at bounding box center [397, 81] width 4 height 6
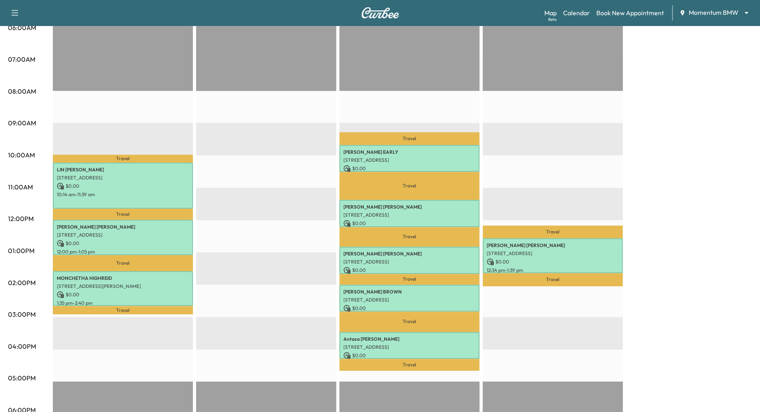
scroll to position [166, 0]
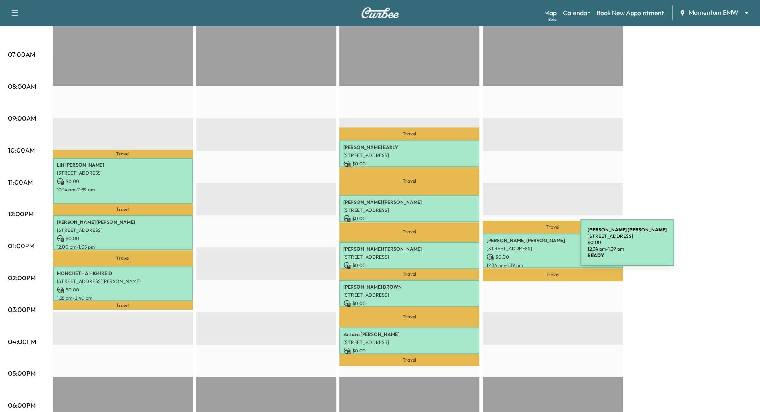
click at [520, 247] on p "[STREET_ADDRESS]" at bounding box center [553, 248] width 132 height 6
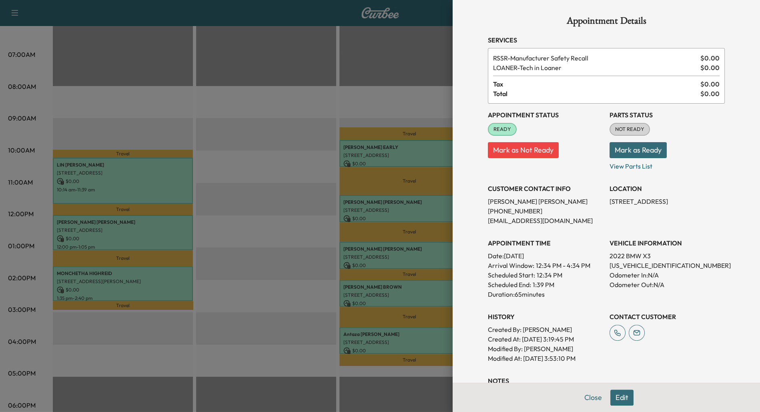
scroll to position [60, 0]
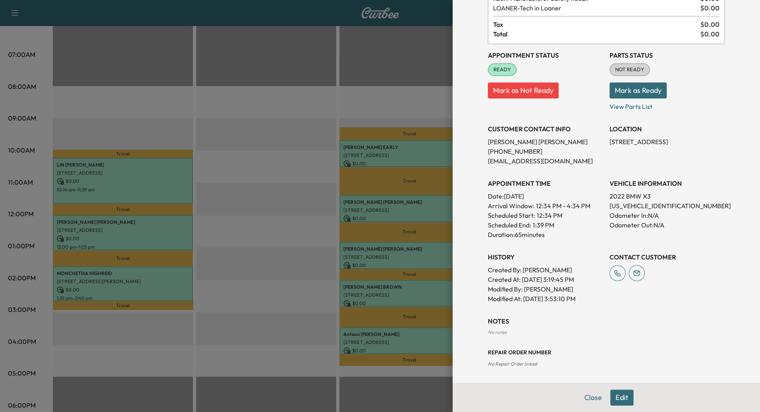
click at [622, 404] on button "Edit" at bounding box center [621, 397] width 23 height 16
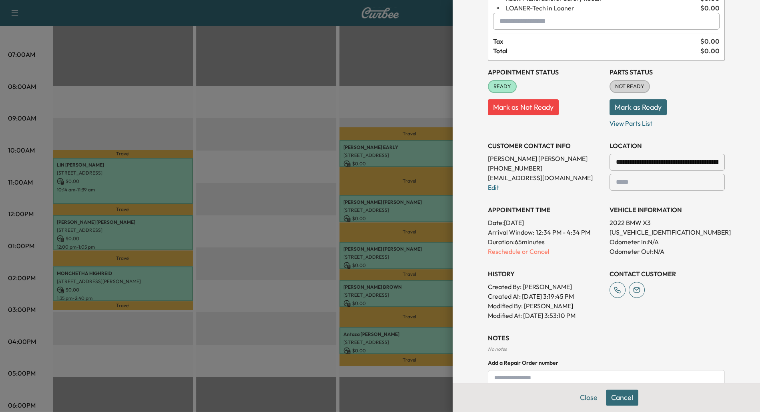
click at [533, 371] on textarea at bounding box center [606, 381] width 237 height 23
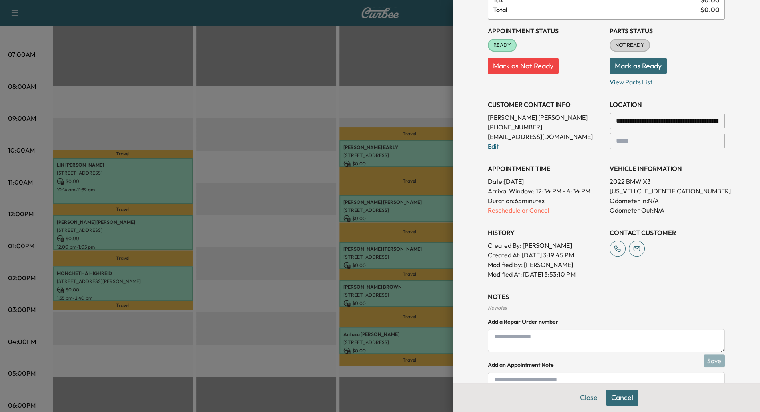
scroll to position [143, 0]
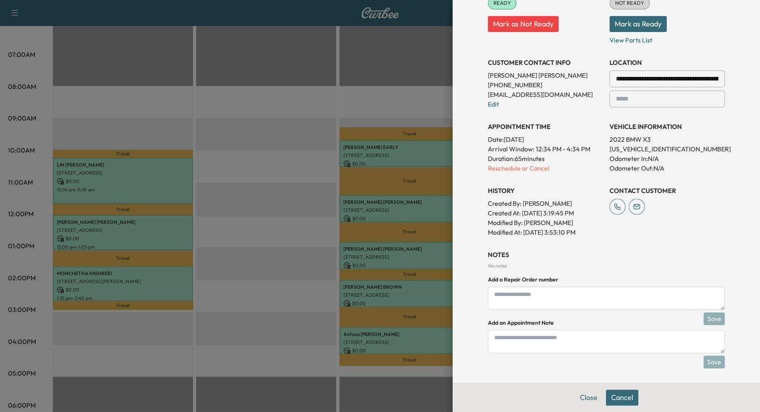
click at [530, 336] on textarea at bounding box center [606, 341] width 237 height 23
paste textarea "**********"
type textarea "**********"
click at [710, 360] on button "Save" at bounding box center [713, 361] width 21 height 13
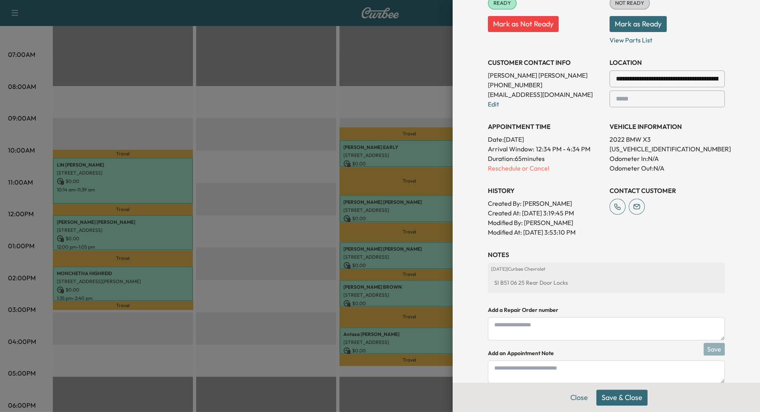
scroll to position [0, 0]
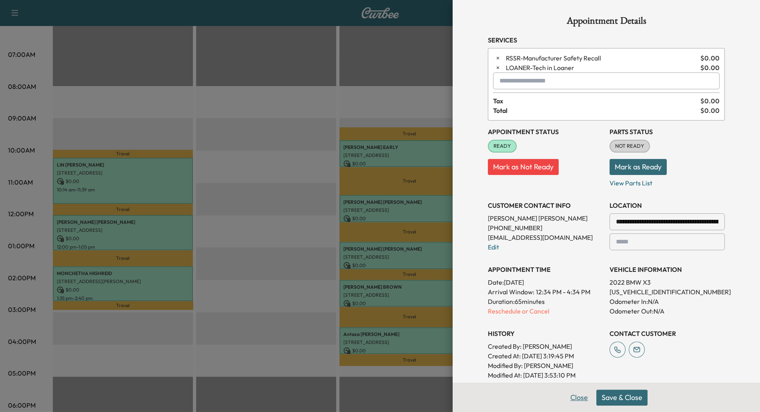
click at [578, 395] on button "Close" at bounding box center [579, 397] width 28 height 16
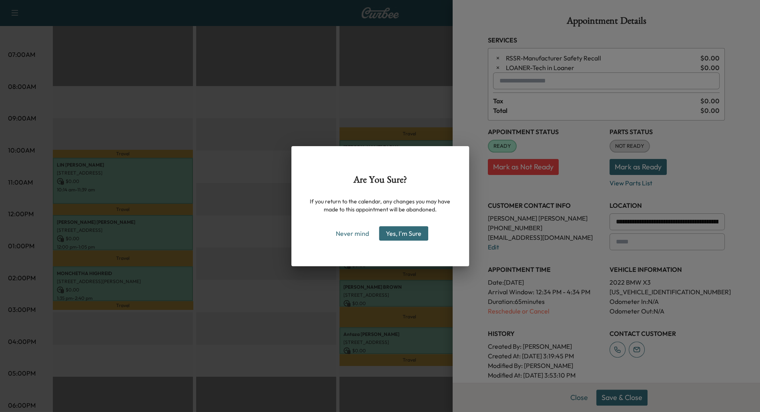
click at [418, 243] on div "Are You Sure? If you return to the calendar, any changes you may have made to t…" at bounding box center [380, 206] width 178 height 120
click at [415, 225] on div "Are You Sure? If you return to the calendar, any changes you may have made to t…" at bounding box center [380, 206] width 178 height 120
click at [409, 232] on button "Yes, I'm Sure" at bounding box center [403, 233] width 49 height 14
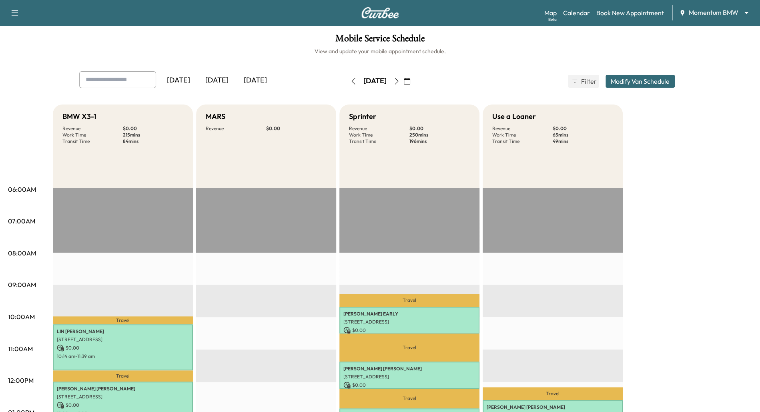
click at [350, 78] on icon "button" at bounding box center [353, 81] width 6 height 6
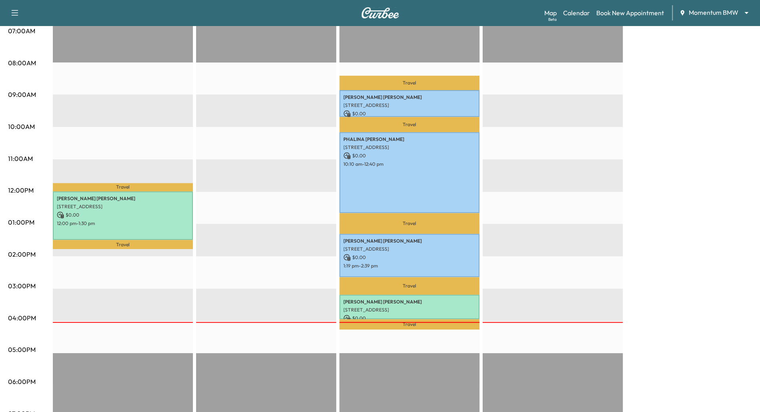
scroll to position [182, 0]
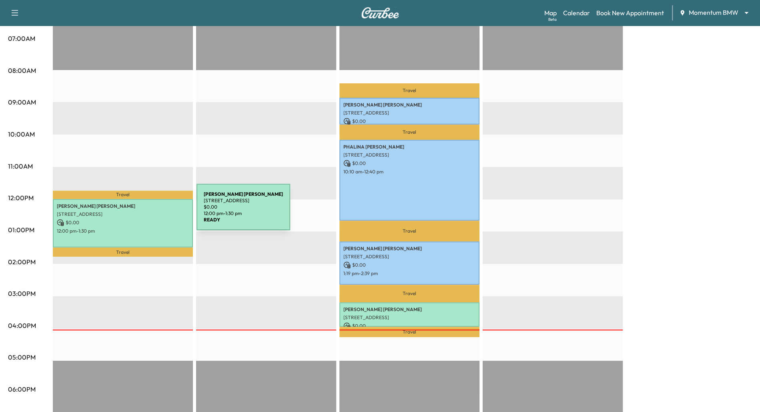
click at [136, 212] on p "13043 Perthshire Rd, Houston, TX 77079, USA" at bounding box center [123, 214] width 132 height 6
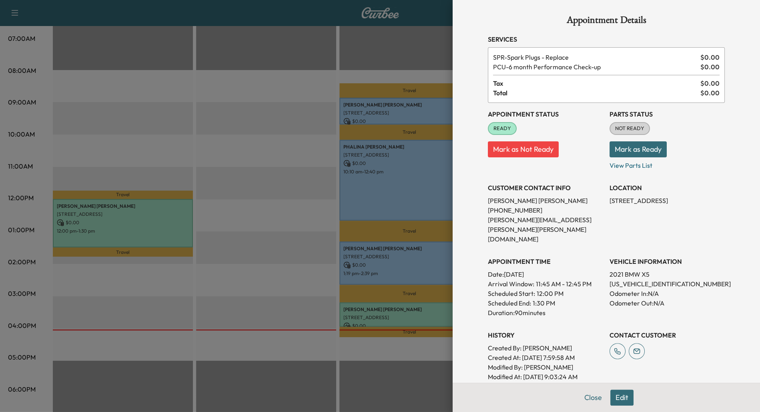
scroll to position [0, 0]
click at [254, 260] on div at bounding box center [380, 206] width 760 height 412
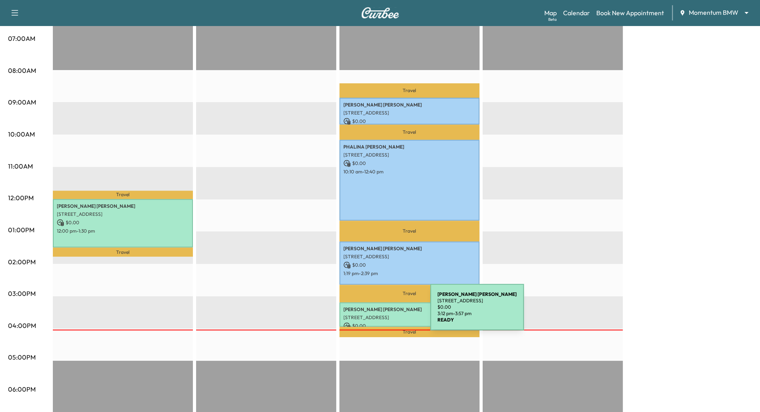
click at [370, 304] on div "RYAN HUNSAKER 3631 Meadow Lake Ln, Houston, TX 77027, USA $ 0.00 3:12 pm - 3:57…" at bounding box center [409, 314] width 140 height 24
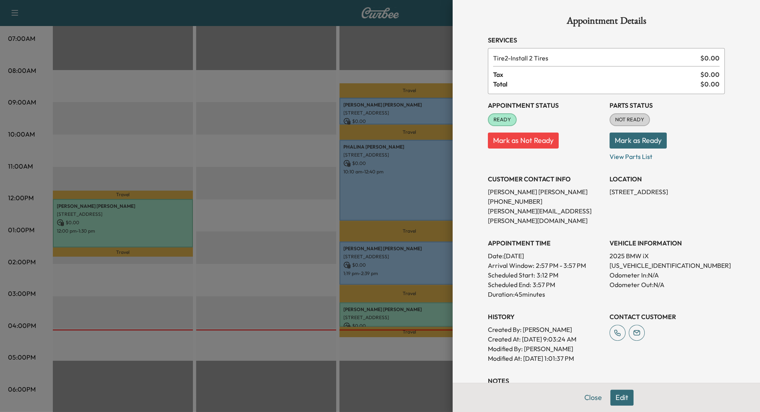
click at [248, 266] on div at bounding box center [380, 206] width 760 height 412
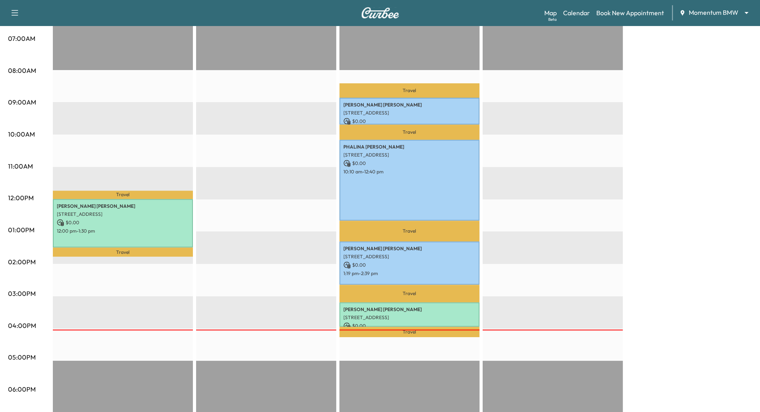
click at [366, 273] on p "1:19 pm - 2:39 pm" at bounding box center [409, 273] width 132 height 6
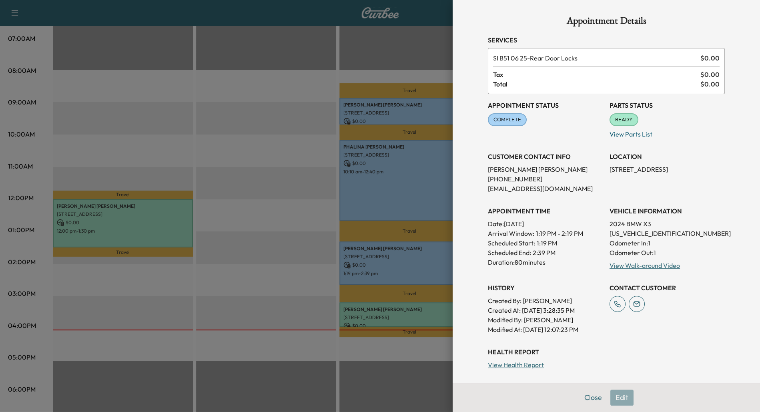
click at [237, 182] on div at bounding box center [380, 206] width 760 height 412
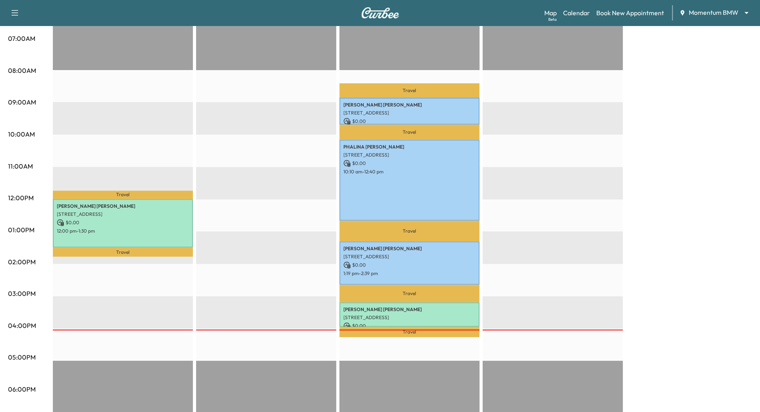
click at [746, 11] on body "Support Log Out Map Beta Calendar Book New Appointment Momentum BMW ******** ​ …" at bounding box center [380, 24] width 760 height 412
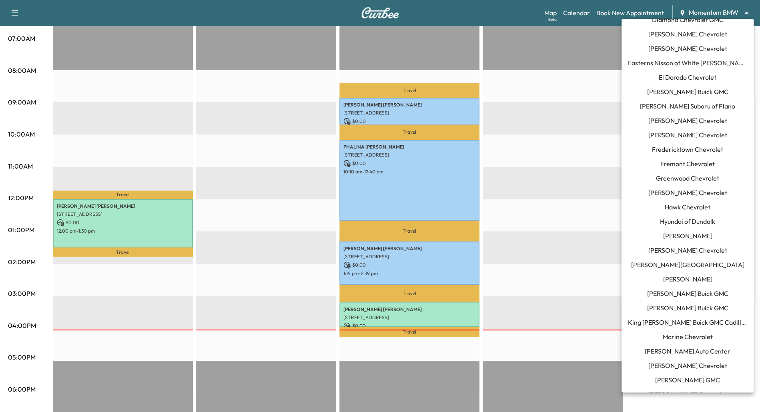
scroll to position [142, 0]
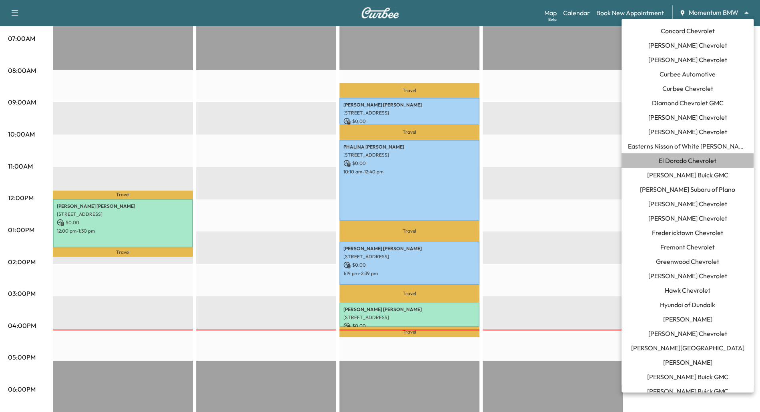
click at [702, 159] on span "El Dorado Chevrolet" at bounding box center [688, 161] width 58 height 10
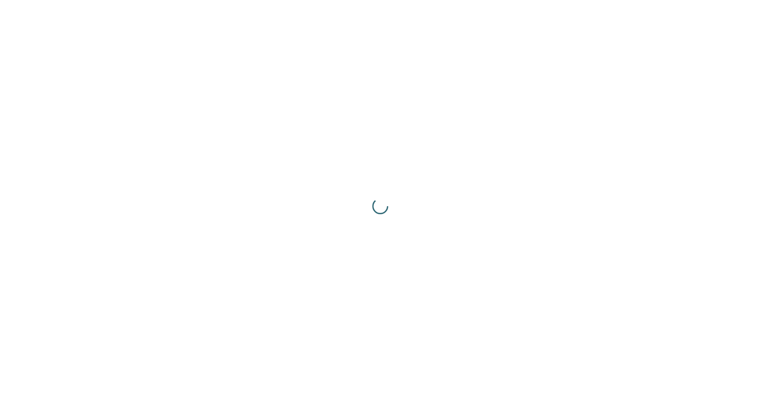
scroll to position [0, 0]
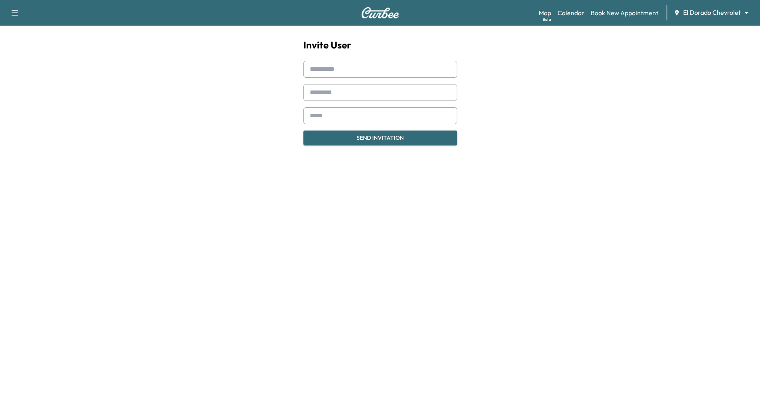
click at [308, 67] on div at bounding box center [311, 69] width 10 height 10
click at [314, 67] on div at bounding box center [311, 69] width 10 height 10
click at [320, 68] on input "text" at bounding box center [380, 69] width 154 height 17
type input "*****"
type input "*********"
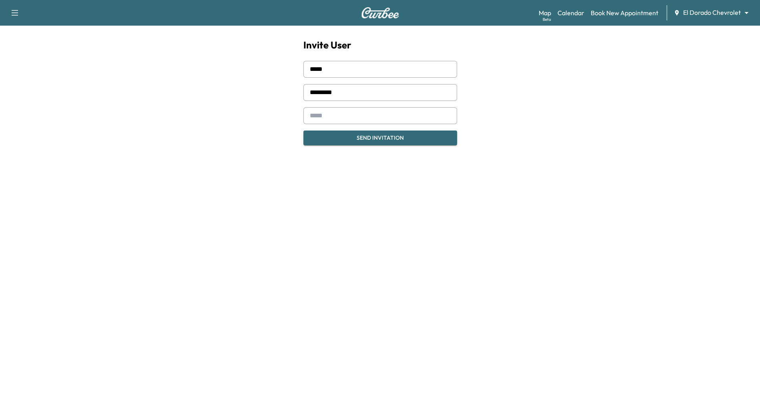
click at [376, 115] on input "email" at bounding box center [380, 115] width 154 height 17
type input "**********"
click at [371, 141] on button "Send Invitation" at bounding box center [380, 137] width 154 height 15
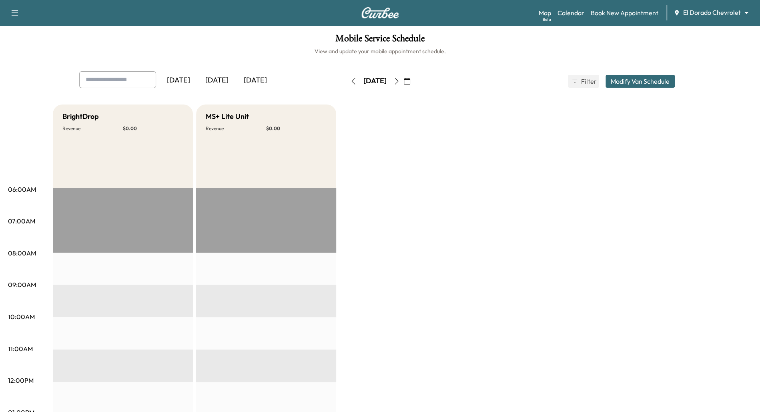
click at [12, 13] on icon "button" at bounding box center [15, 13] width 7 height 6
click at [343, 14] on div "Support Log Out Map Beta Calendar Book New Appointment El Dorado Chevrolet ****…" at bounding box center [380, 13] width 760 height 26
click at [14, 16] on icon "button" at bounding box center [15, 13] width 10 height 10
click at [30, 50] on button "Log Out" at bounding box center [28, 45] width 30 height 13
